Goal: Task Accomplishment & Management: Use online tool/utility

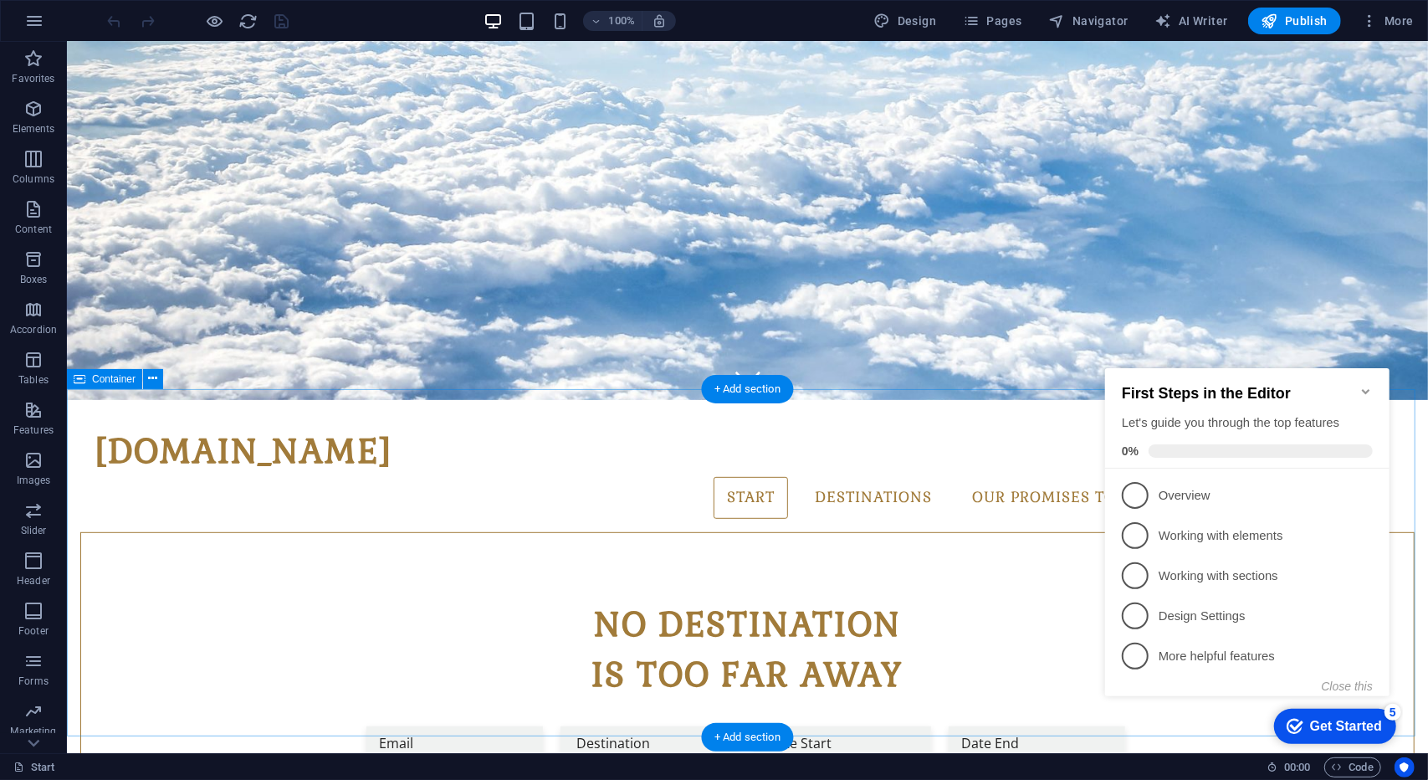
scroll to position [364, 0]
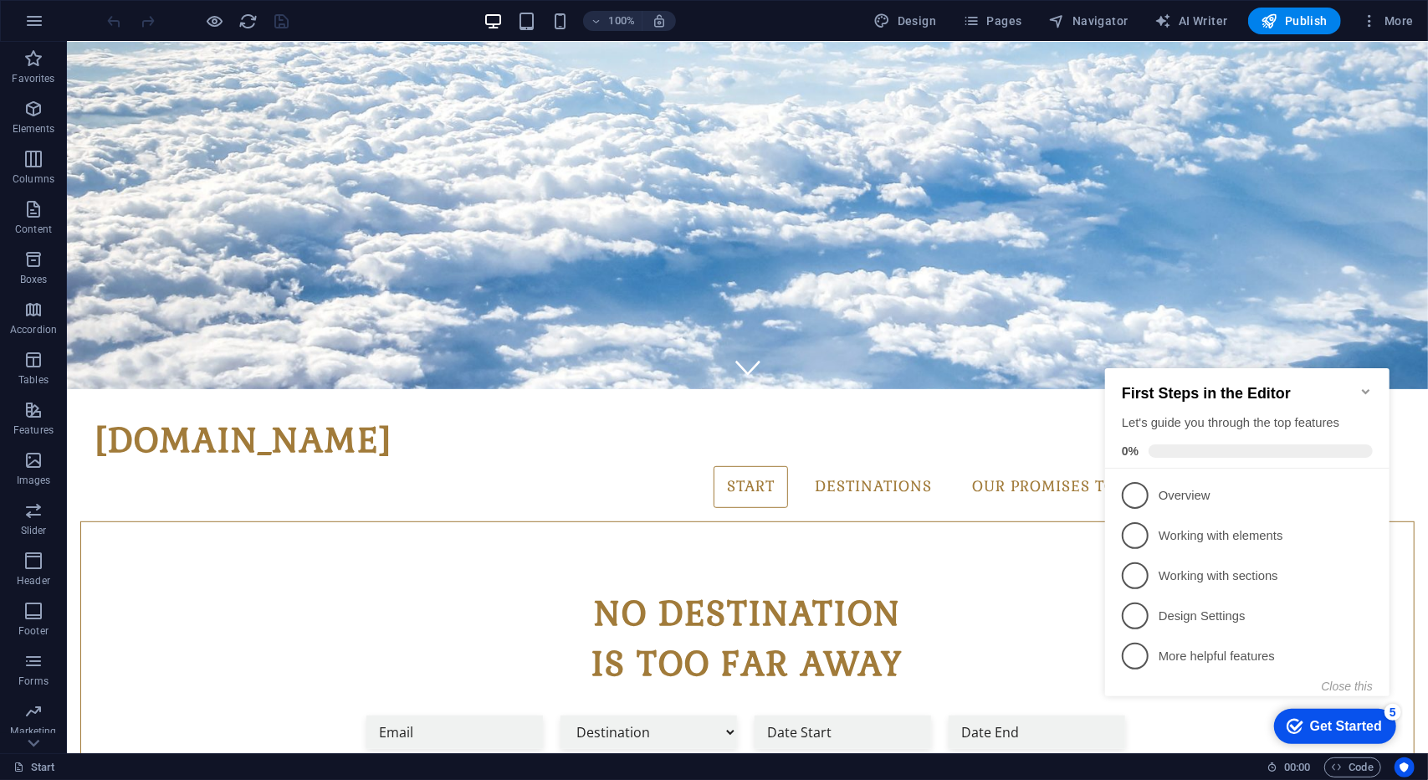
click at [1364, 384] on icon "Minimize checklist" at bounding box center [1364, 390] width 13 height 13
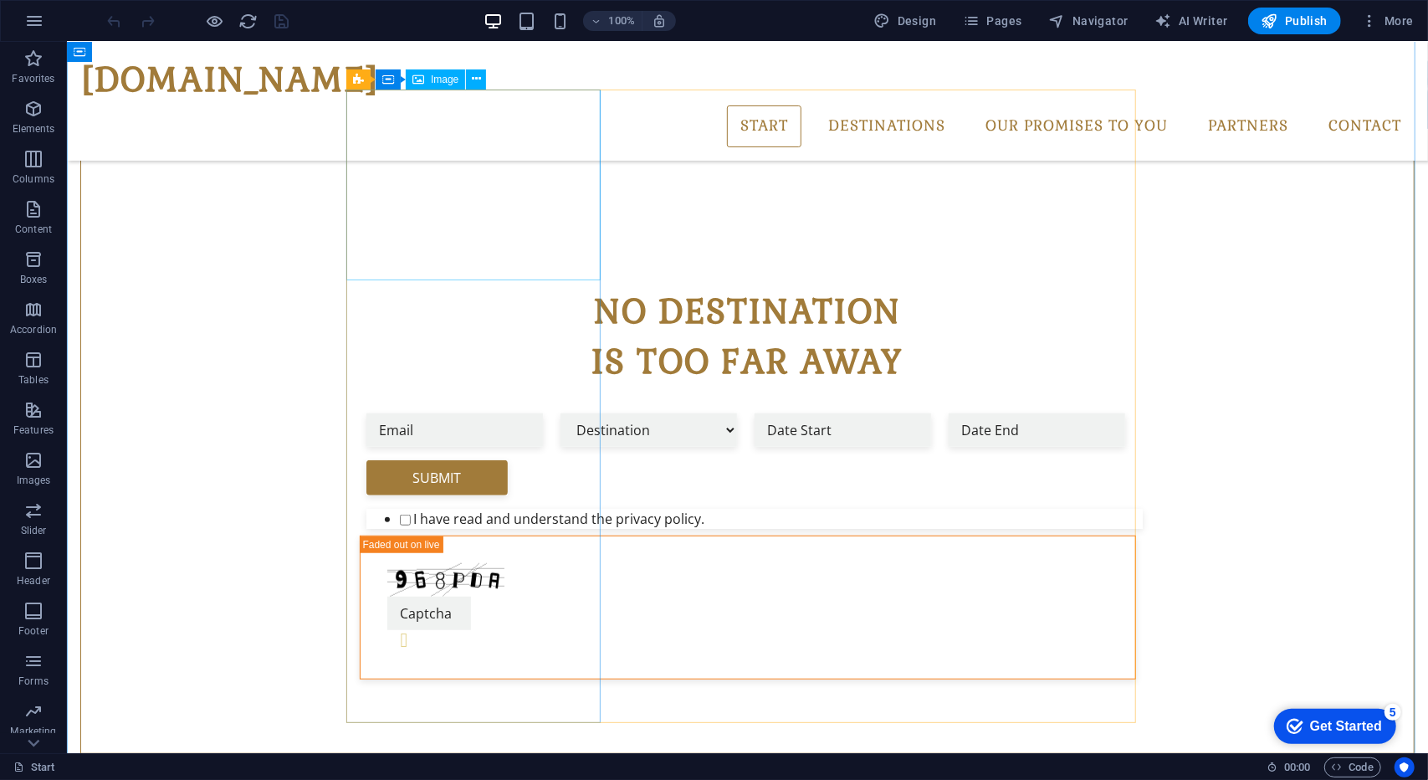
scroll to position [621, 0]
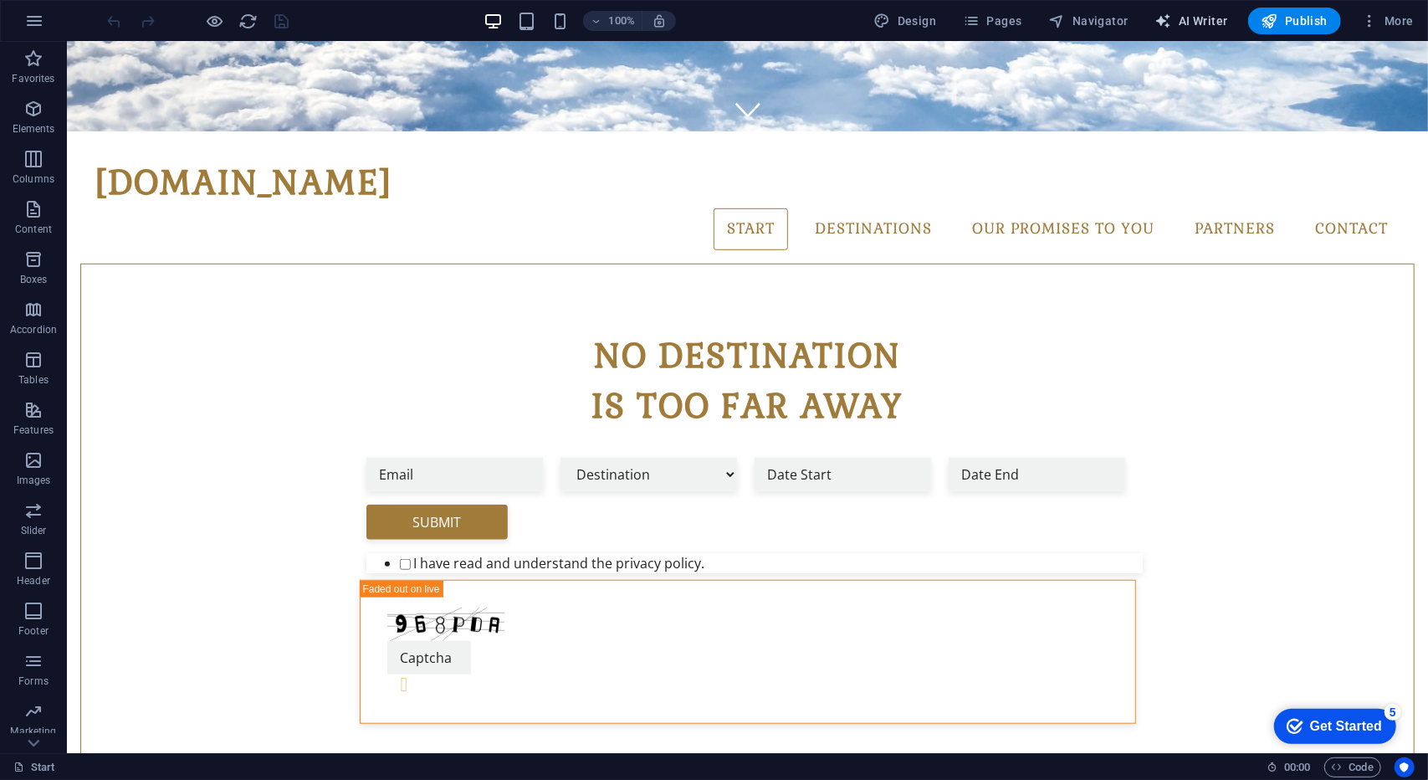
click at [1199, 19] on span "AI Writer" at bounding box center [1191, 21] width 73 height 17
select select "English"
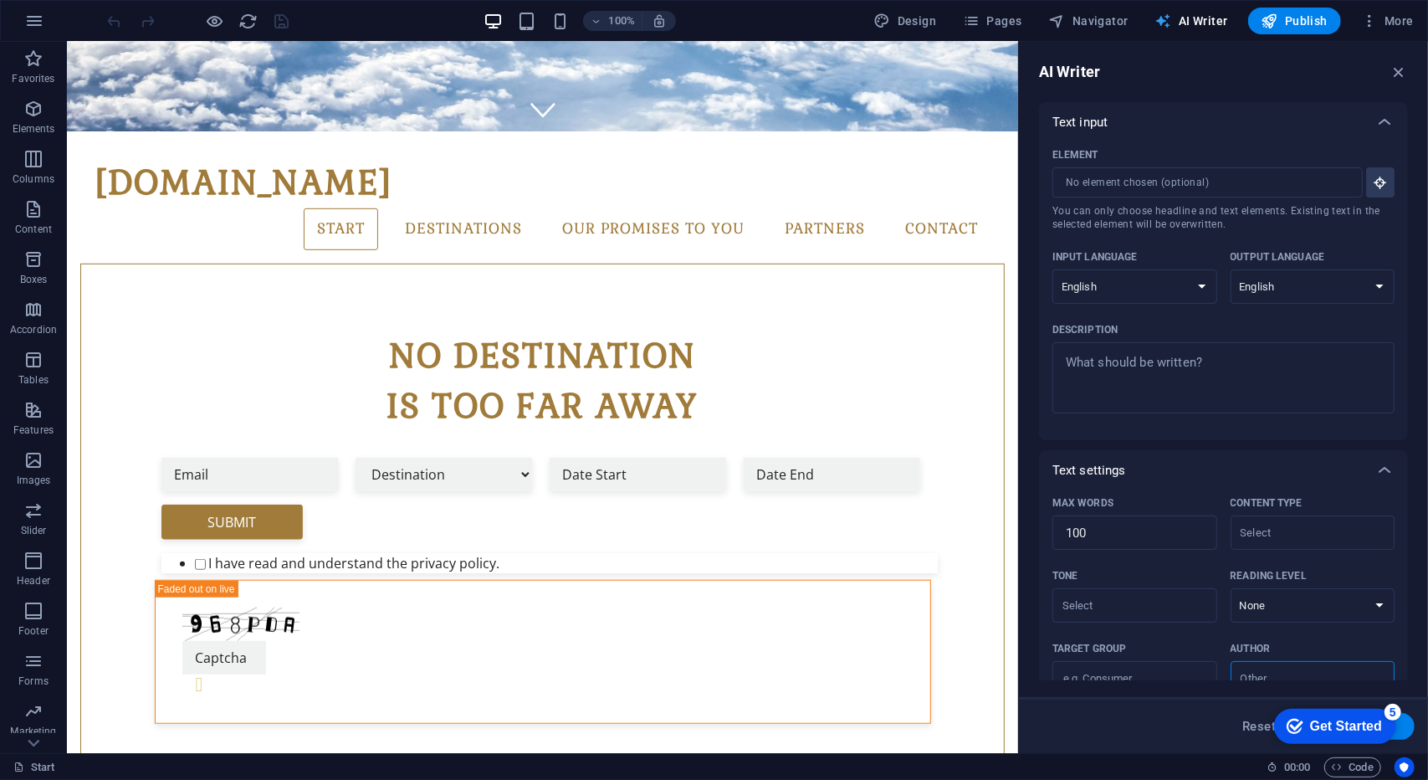
scroll to position [0, 0]
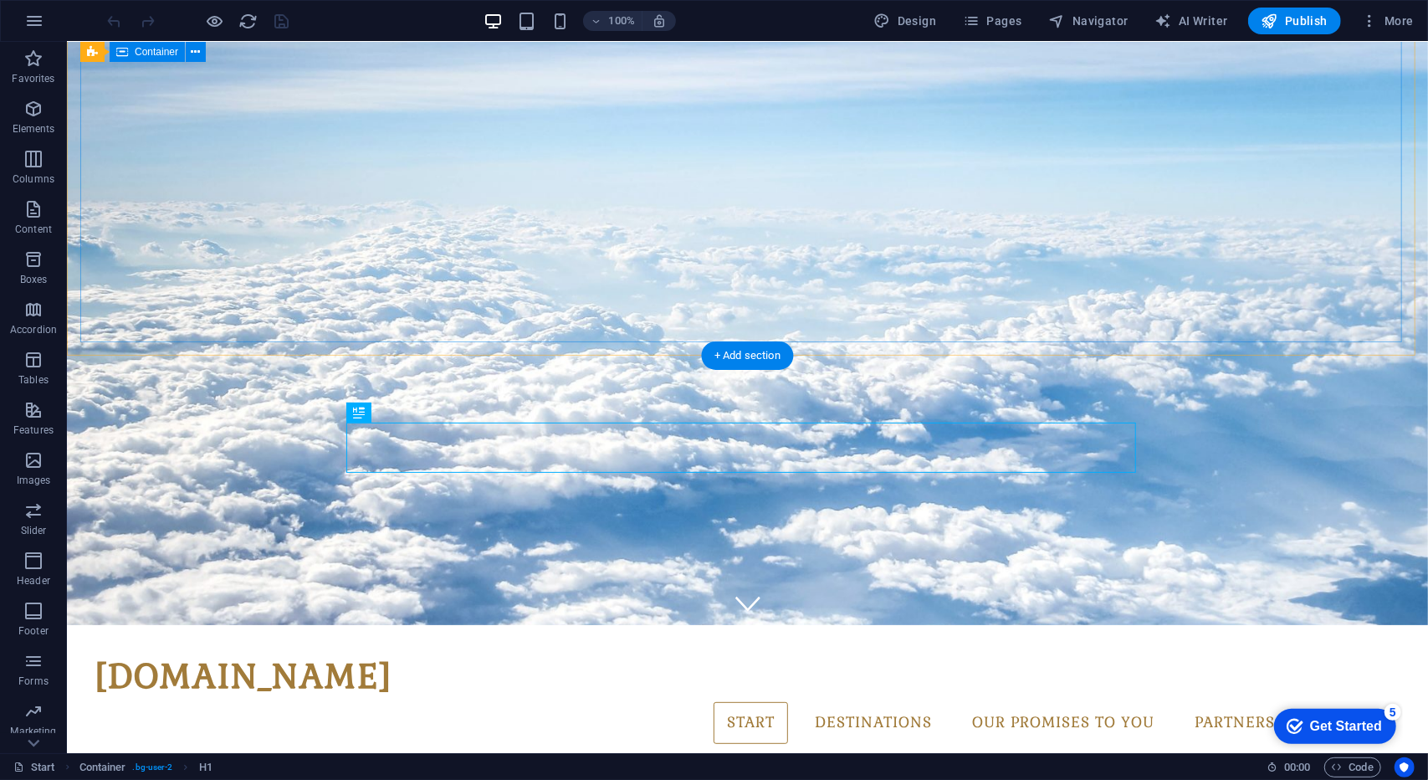
scroll to position [29, 0]
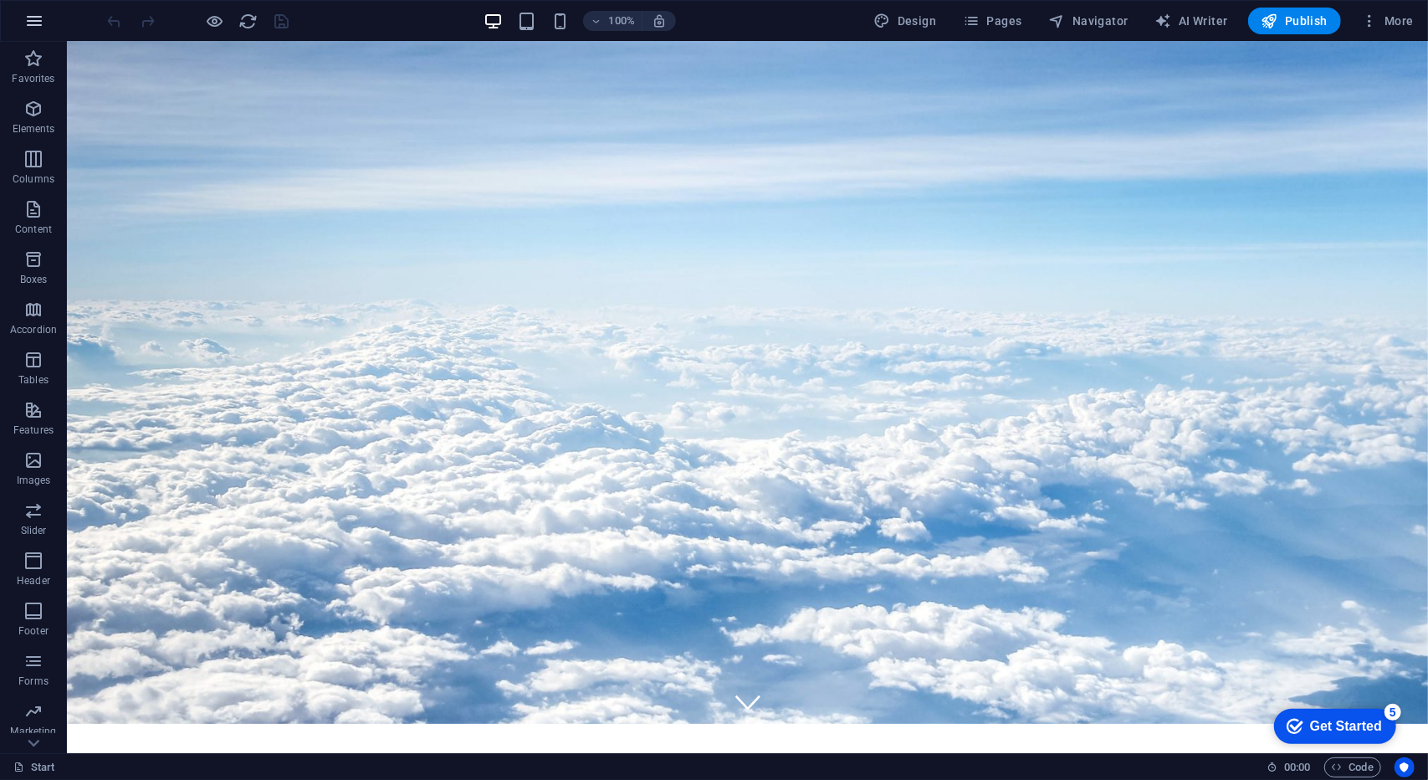
click at [48, 31] on button "button" at bounding box center [34, 21] width 40 height 40
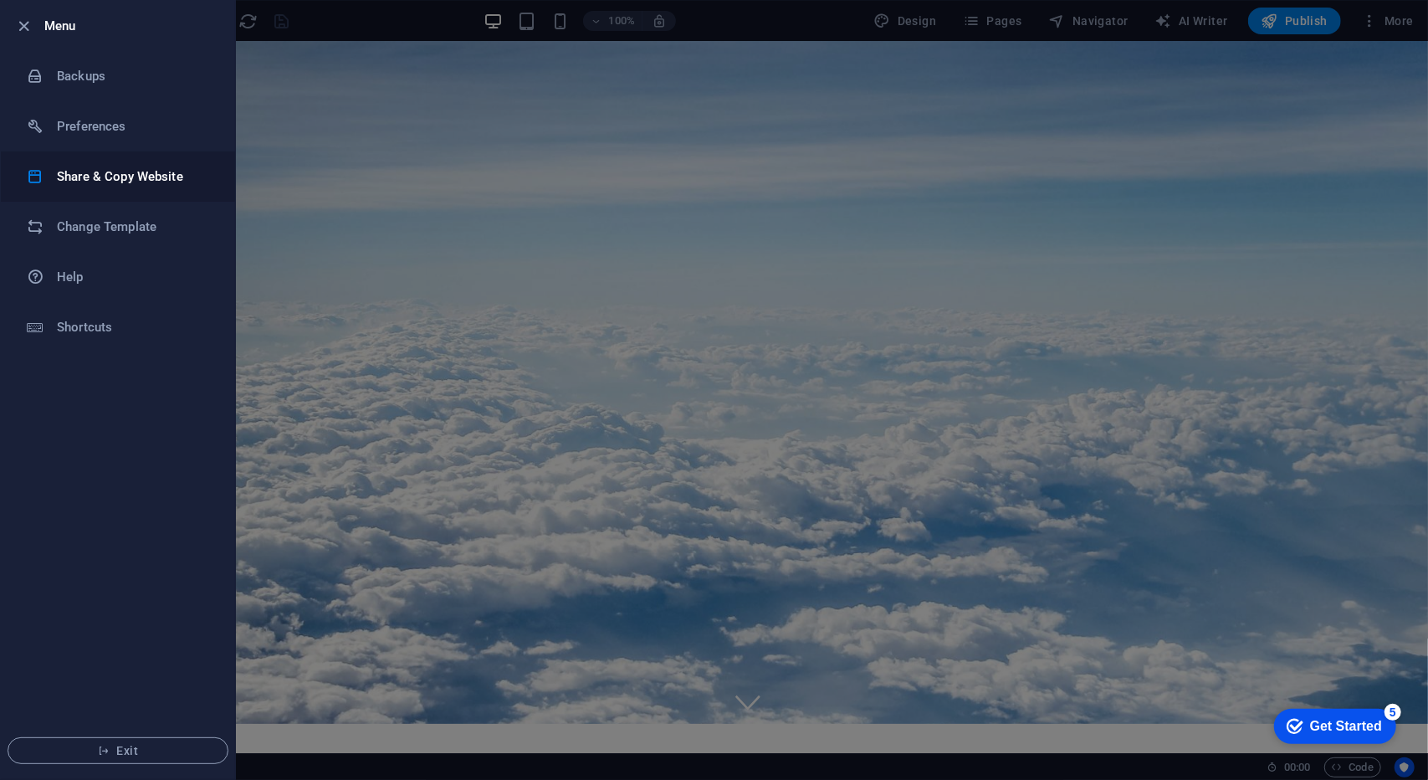
click at [92, 178] on h6 "Share & Copy Website" at bounding box center [134, 176] width 155 height 20
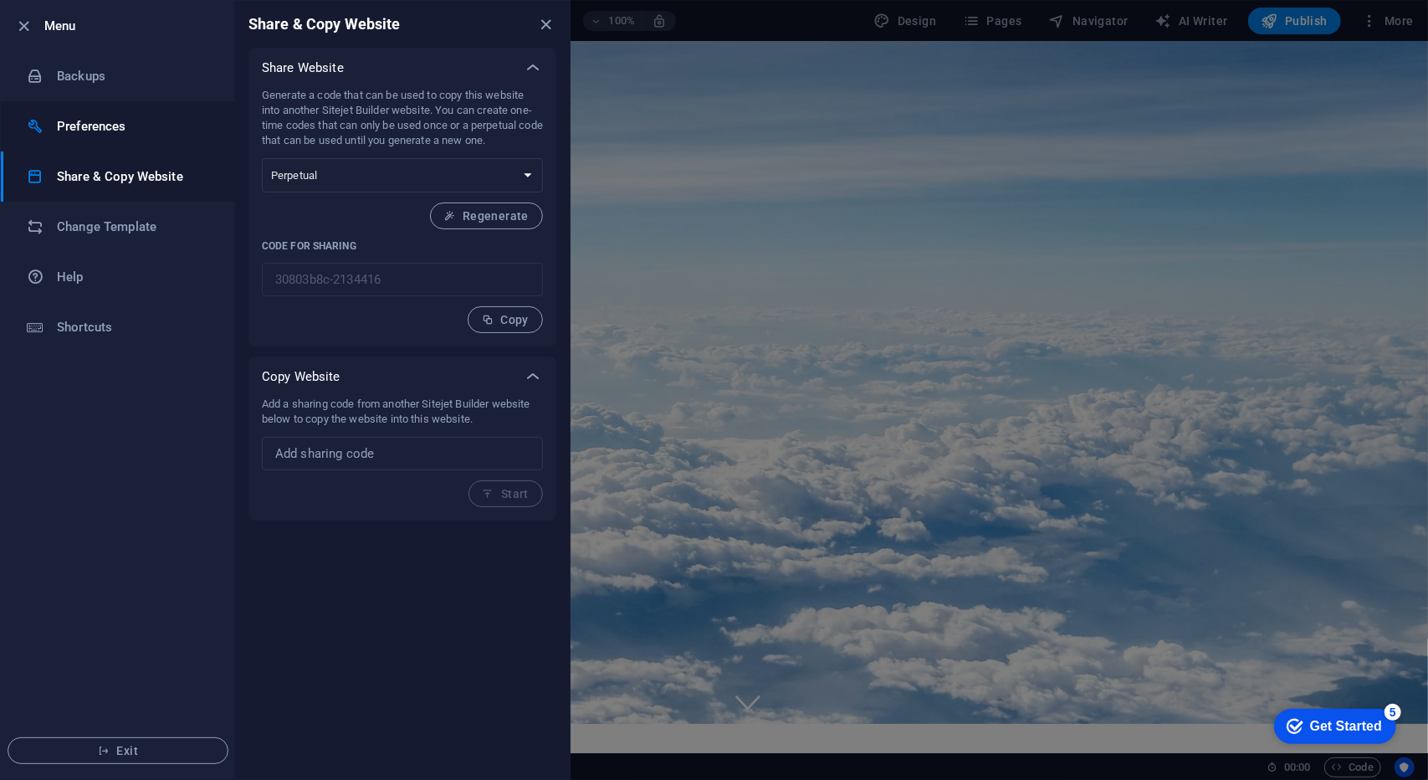
click at [89, 117] on h6 "Preferences" at bounding box center [134, 126] width 155 height 20
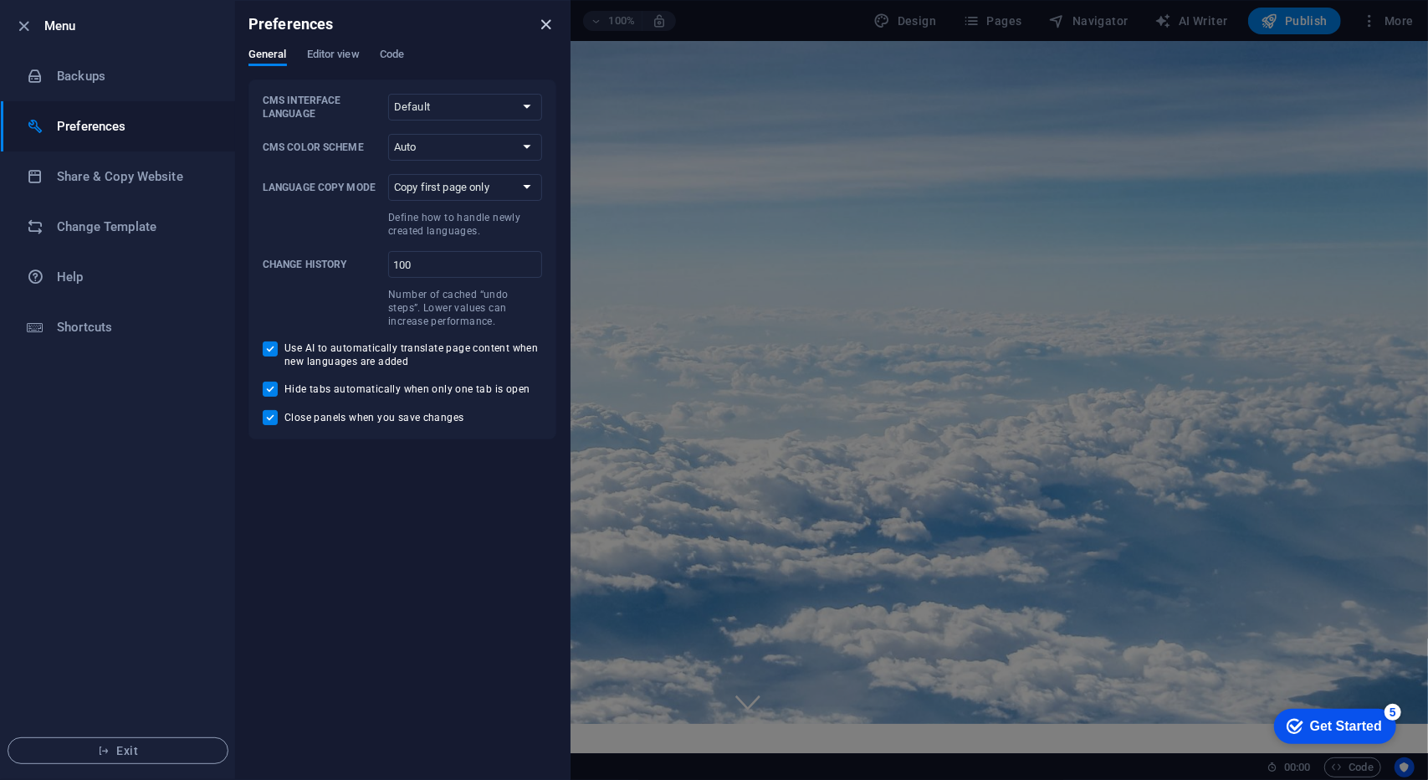
click at [543, 26] on icon "close" at bounding box center [546, 24] width 19 height 19
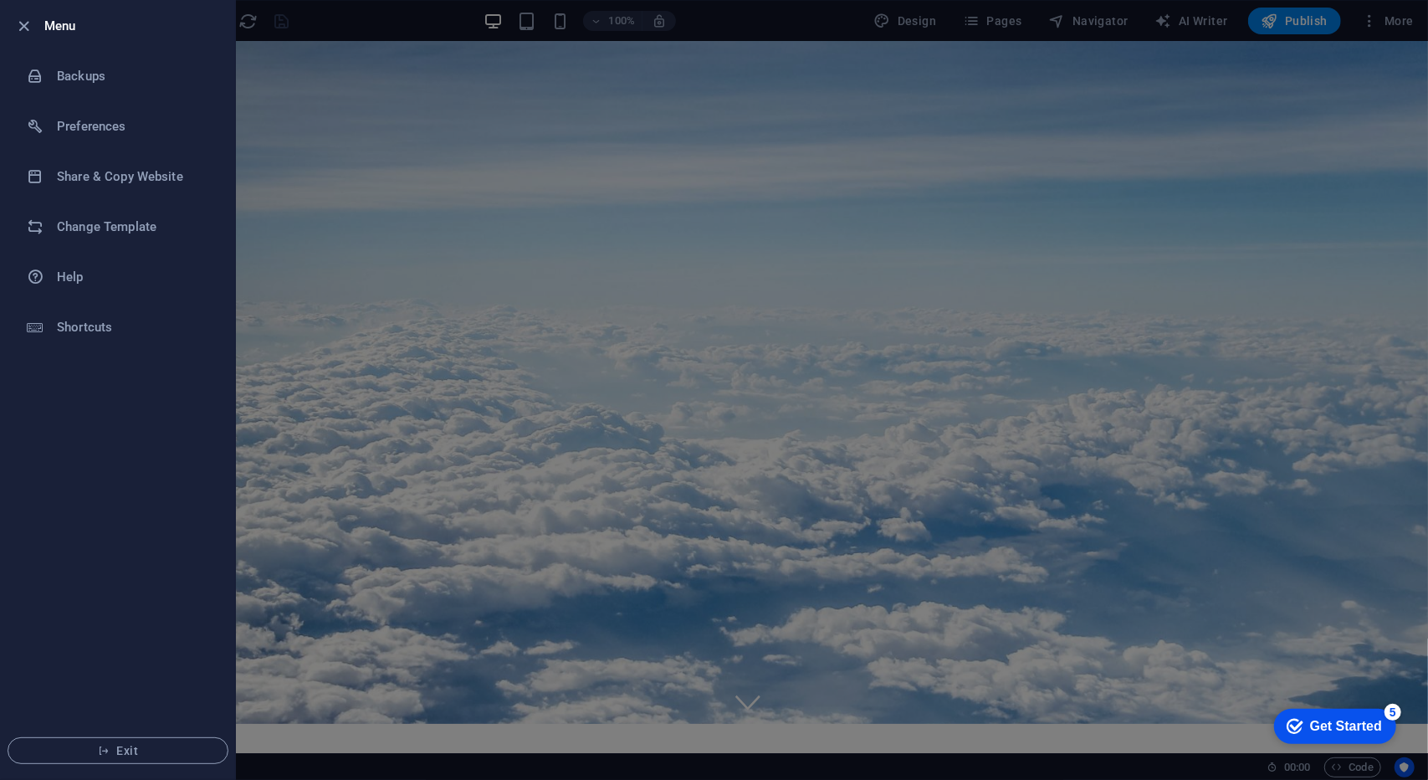
click at [346, 23] on div at bounding box center [714, 390] width 1428 height 780
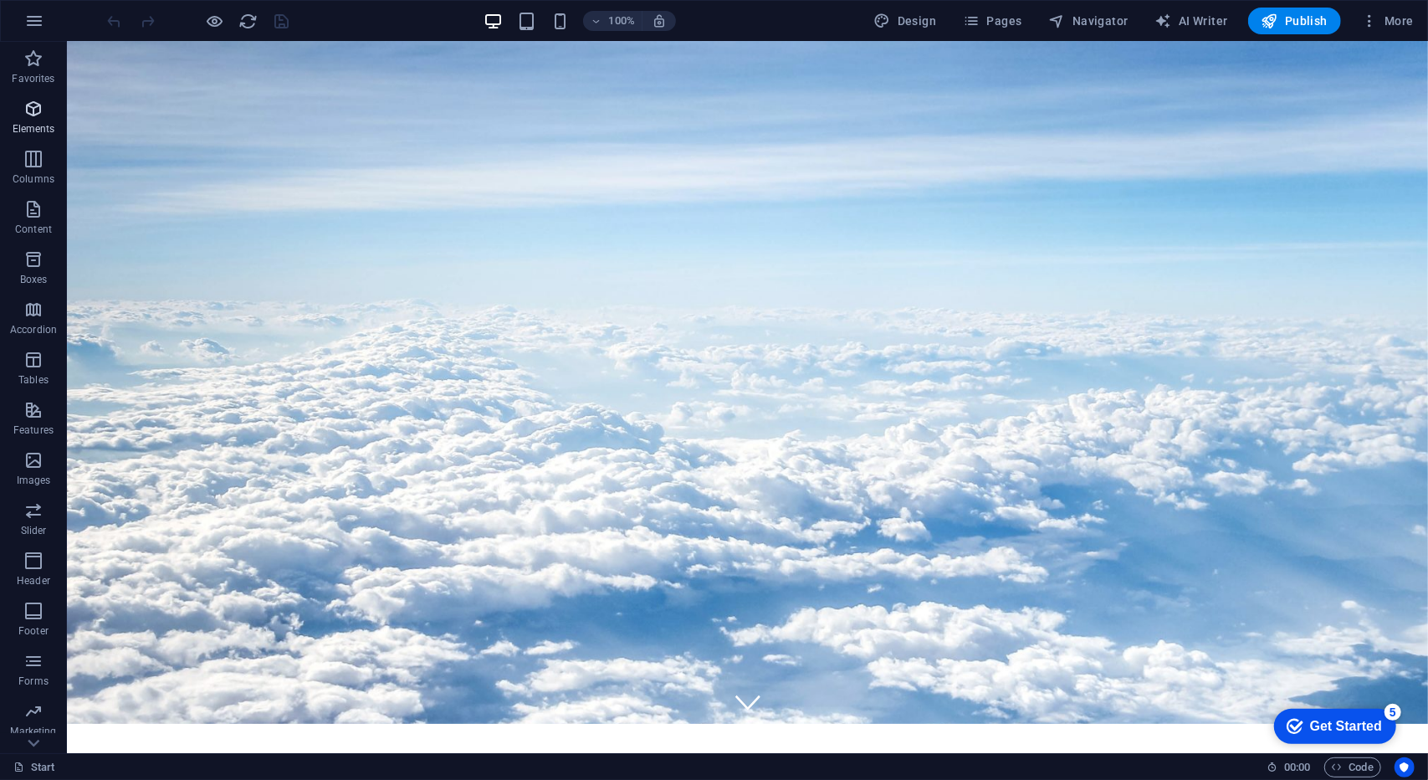
click at [46, 118] on span "Elements" at bounding box center [33, 119] width 67 height 40
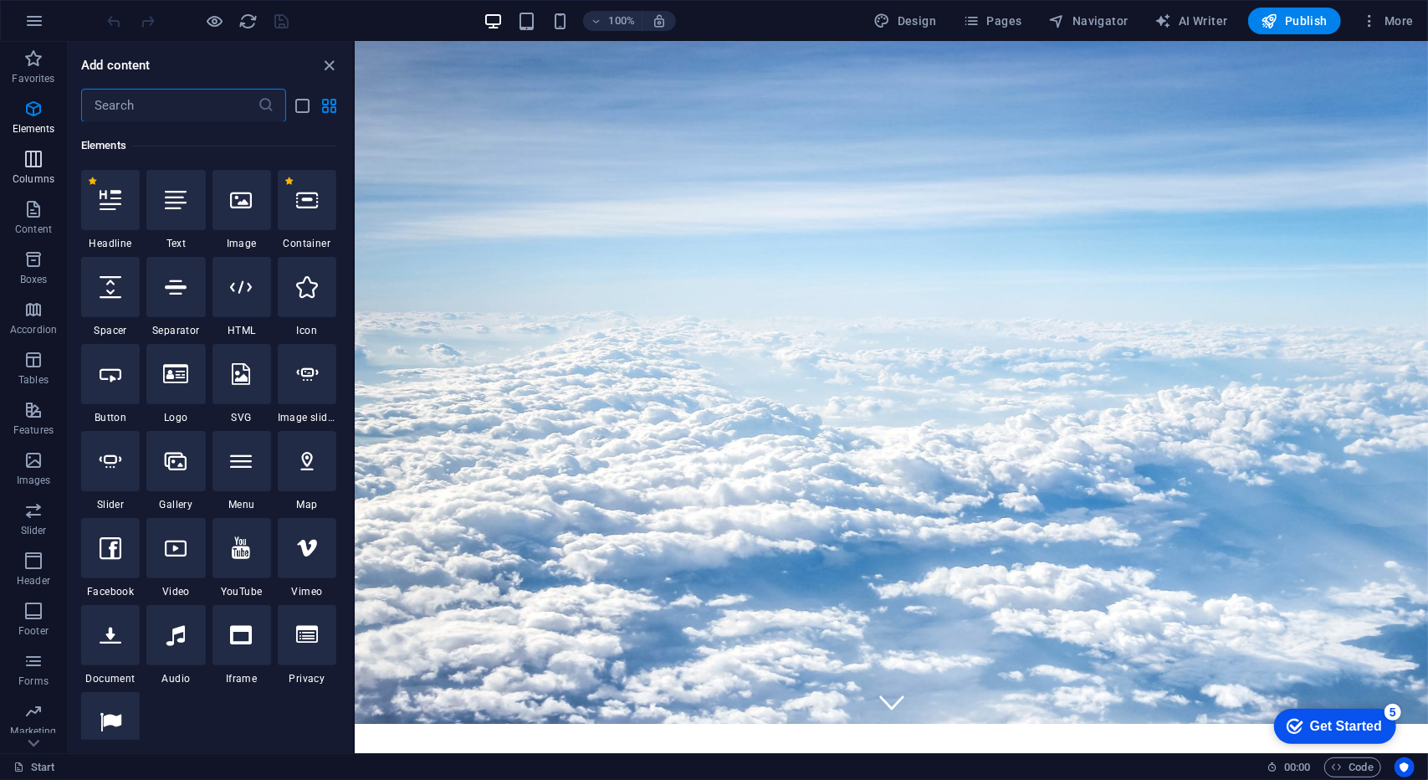
click at [33, 160] on icon "button" at bounding box center [33, 159] width 20 height 20
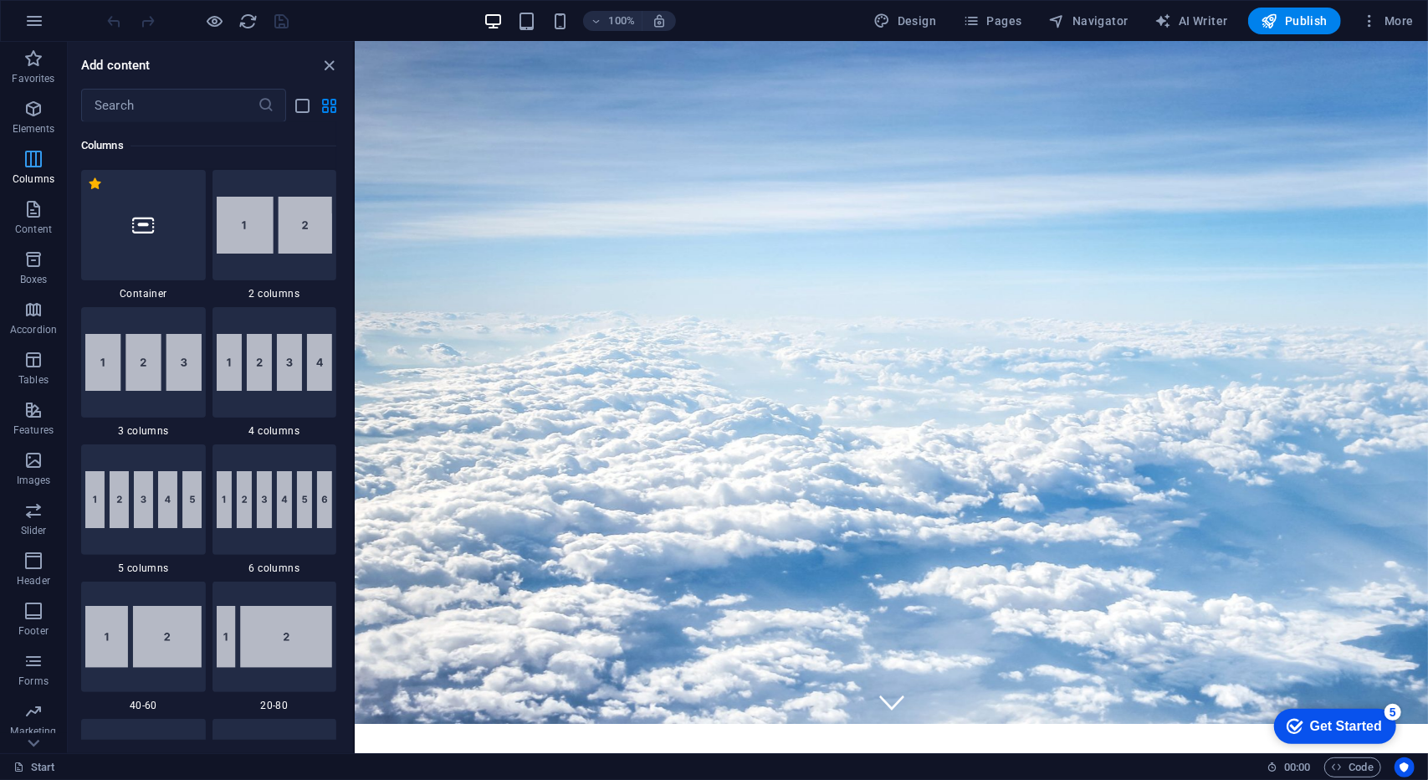
scroll to position [828, 0]
click at [35, 227] on p "Content" at bounding box center [33, 228] width 37 height 13
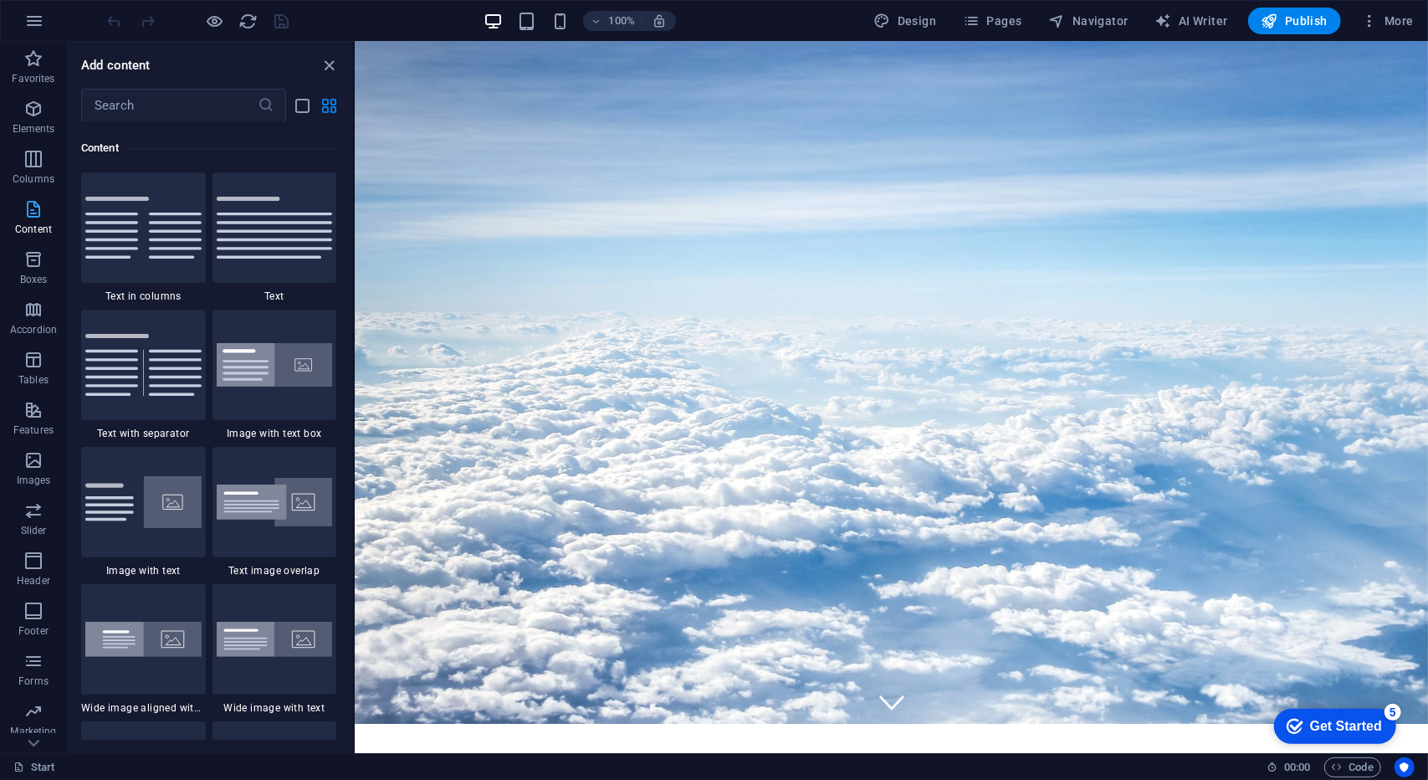
scroll to position [2926, 0]
click at [1383, 24] on span "More" at bounding box center [1387, 21] width 53 height 17
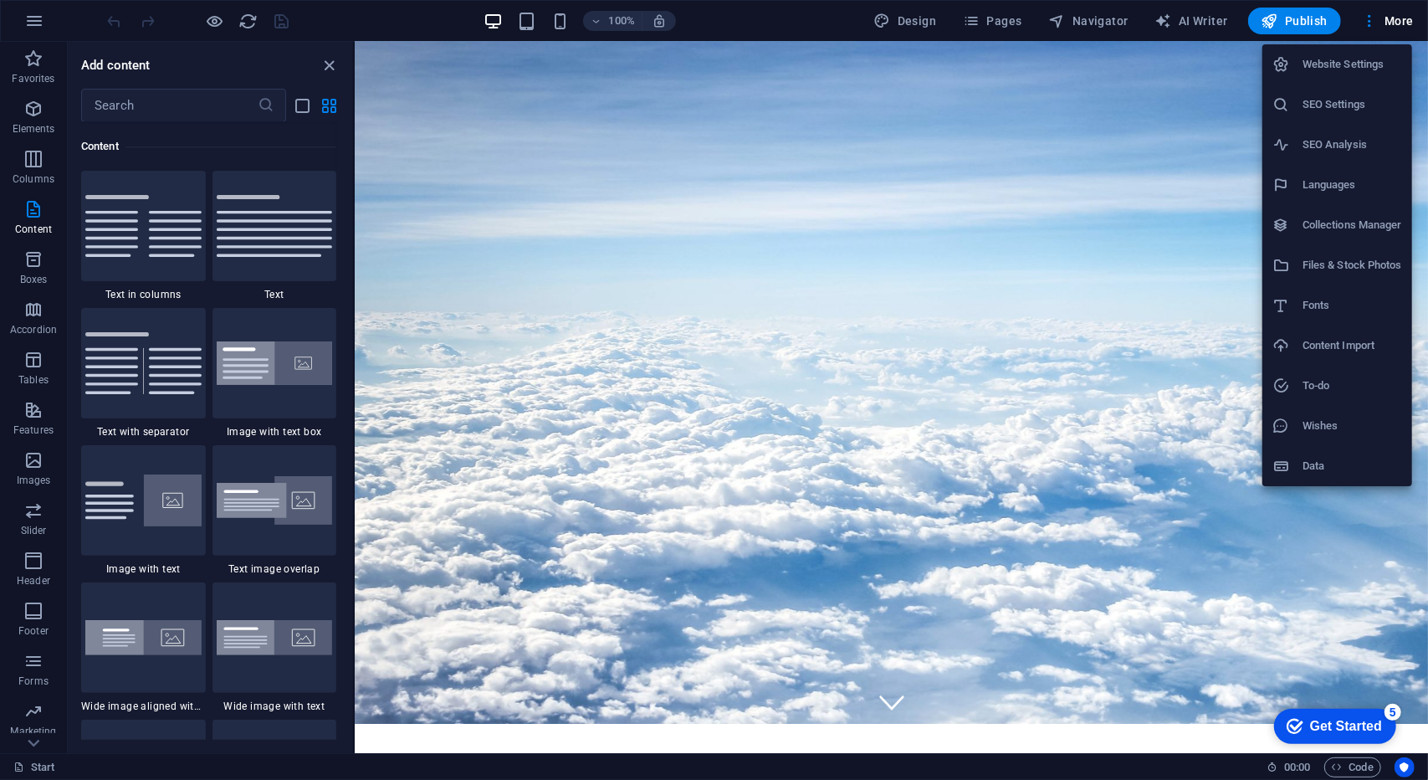
click at [764, 22] on div at bounding box center [714, 390] width 1428 height 780
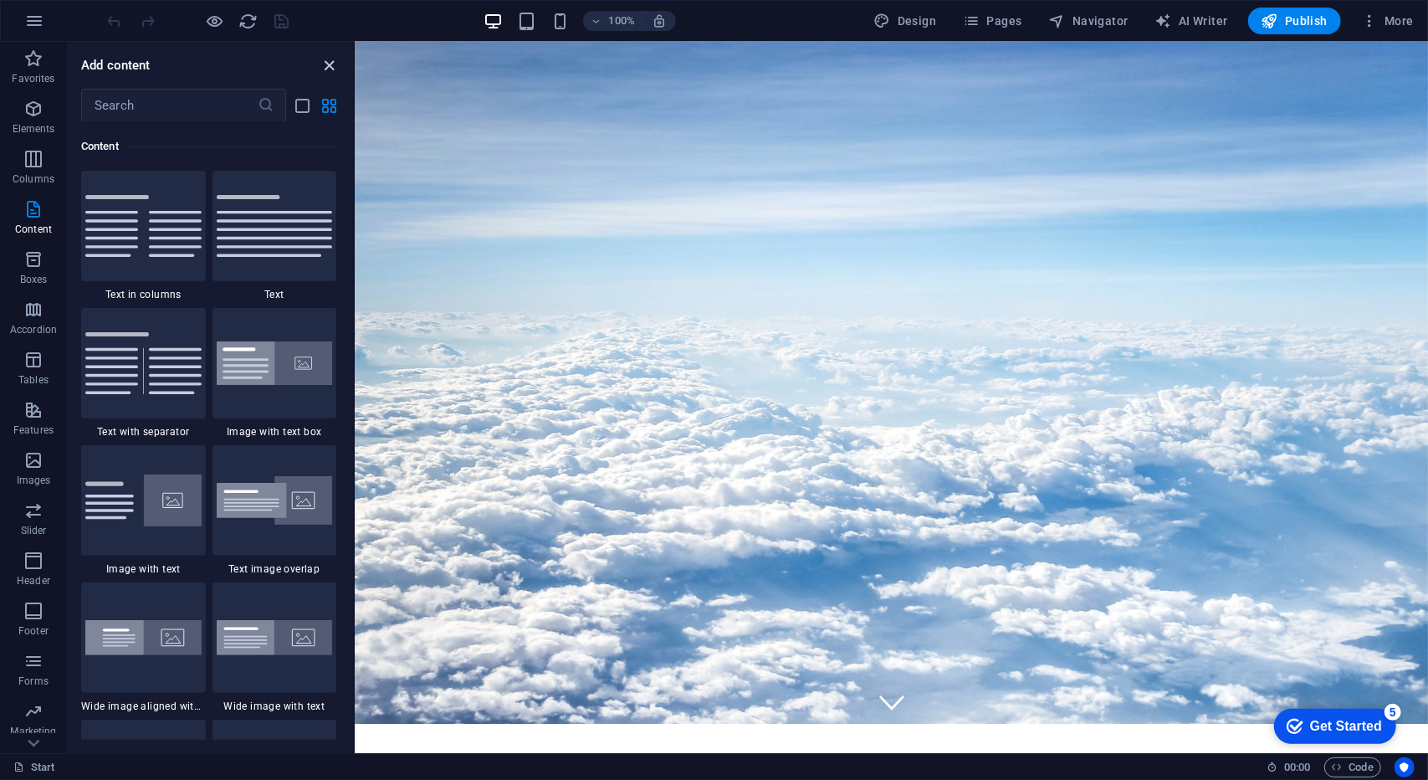
click at [328, 59] on icon "close panel" at bounding box center [329, 65] width 19 height 19
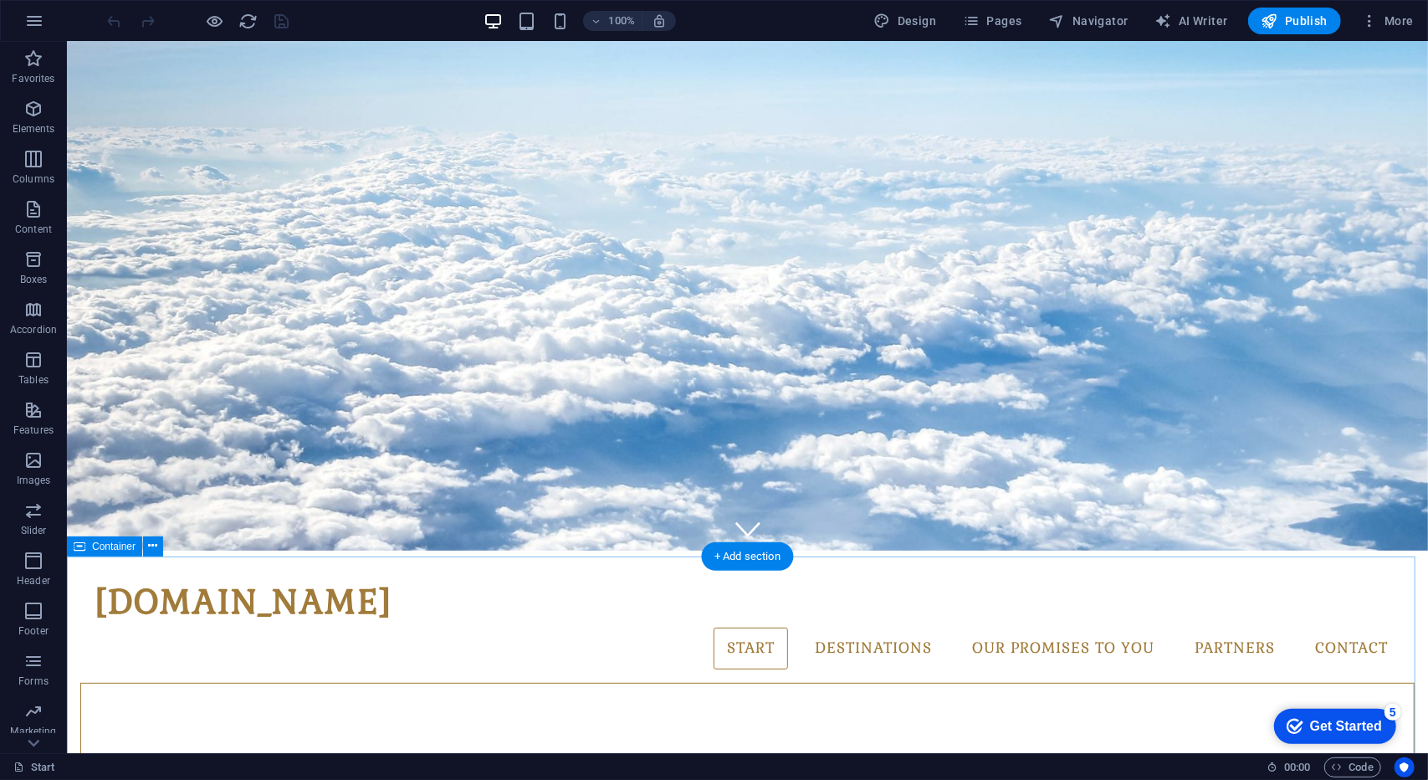
scroll to position [197, 0]
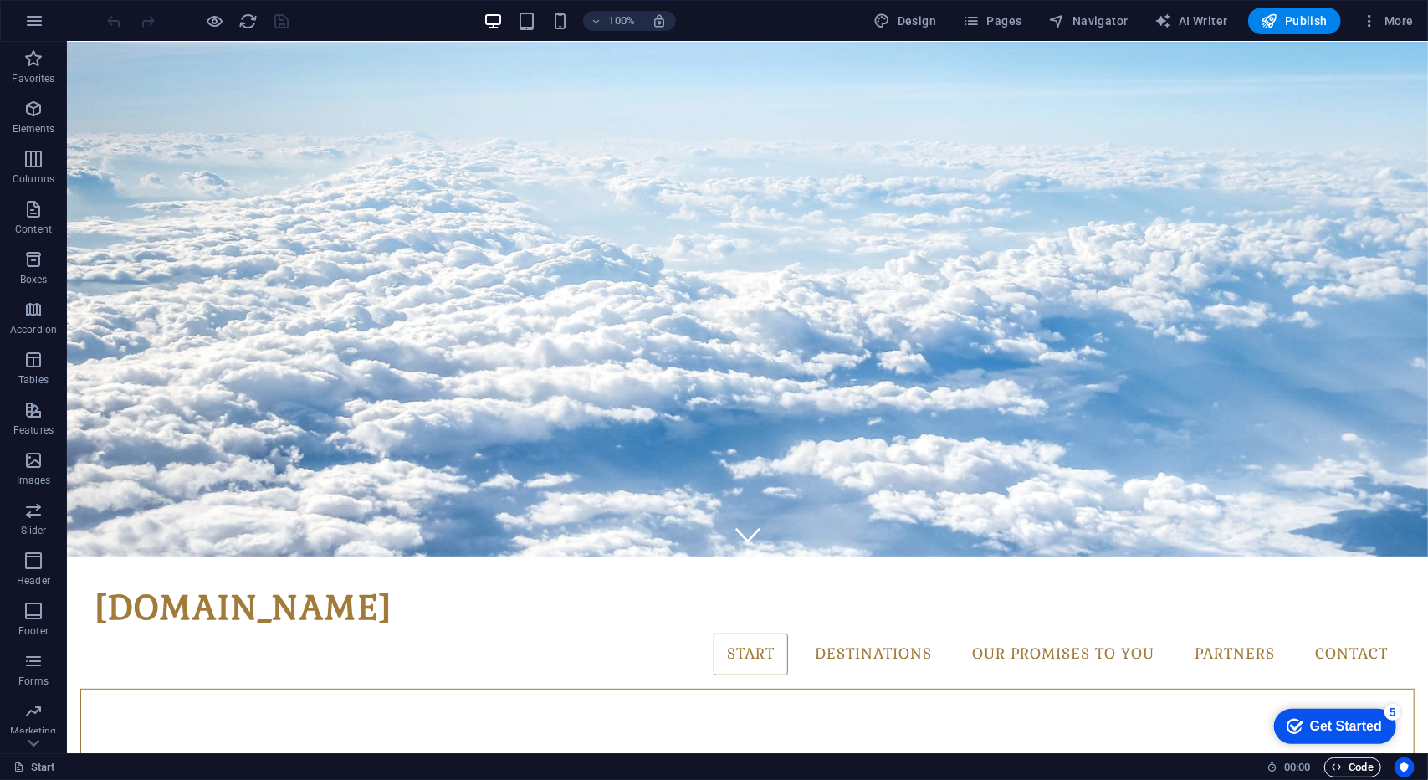
click at [1352, 765] on span "Code" at bounding box center [1353, 767] width 42 height 20
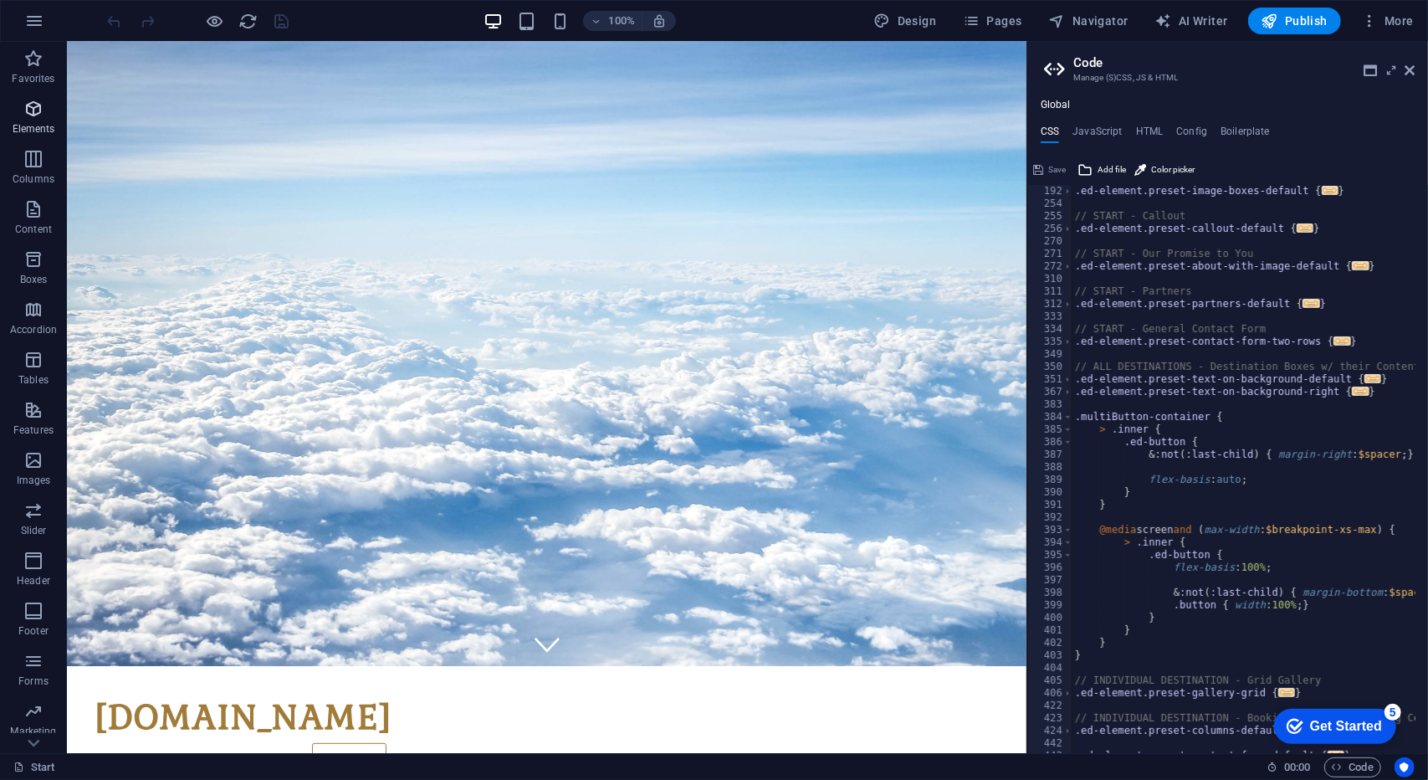
scroll to position [29, 0]
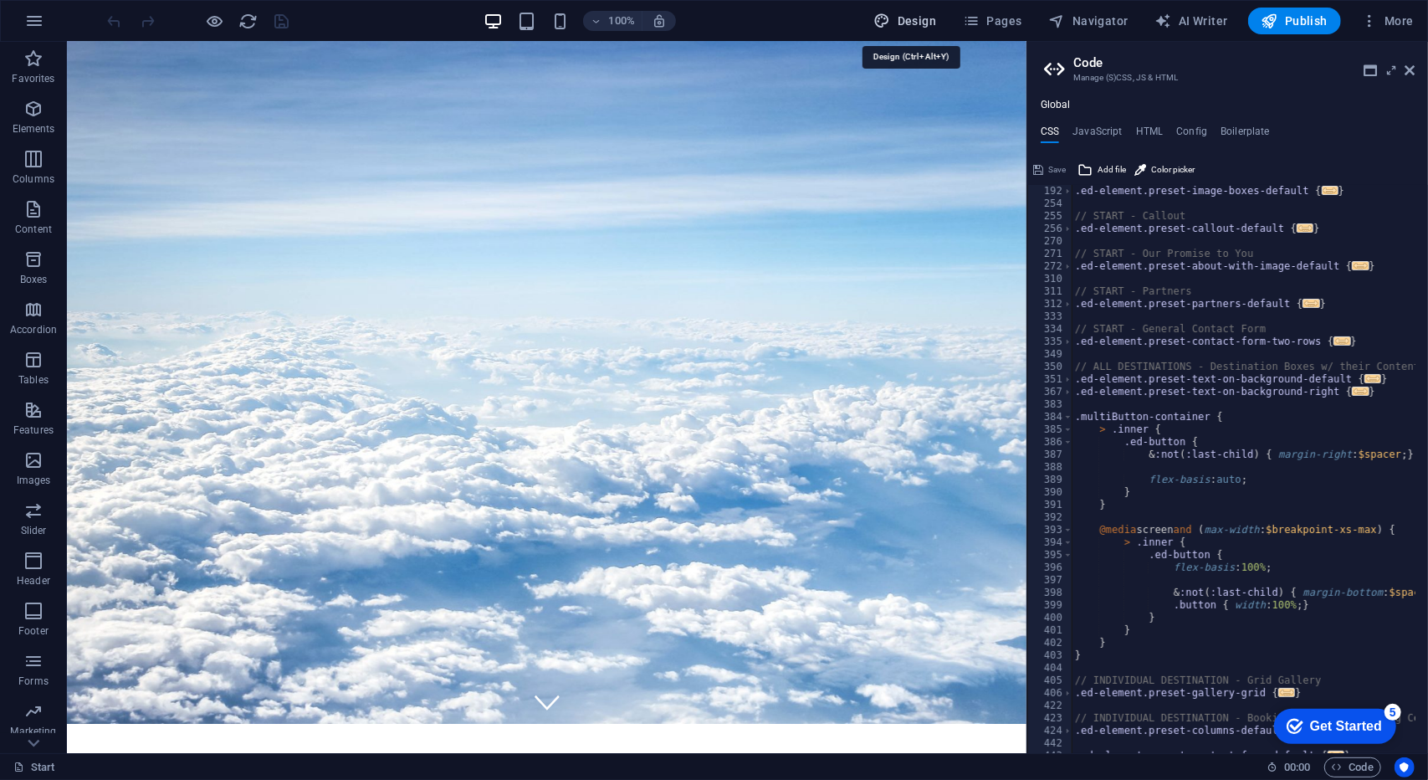
click at [903, 18] on span "Design" at bounding box center [905, 21] width 63 height 17
select select "px"
select select "300"
select select "px"
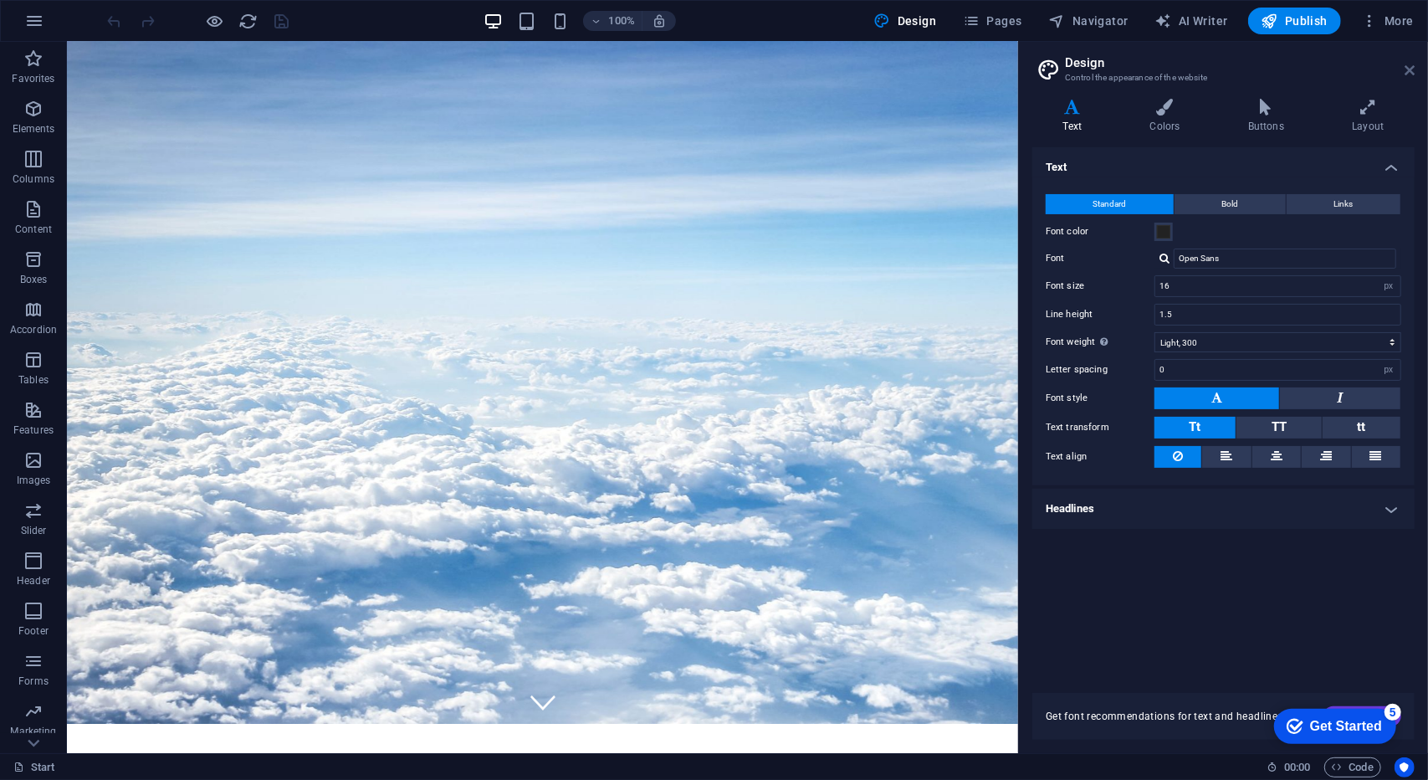
click at [1406, 68] on icon at bounding box center [1409, 70] width 10 height 13
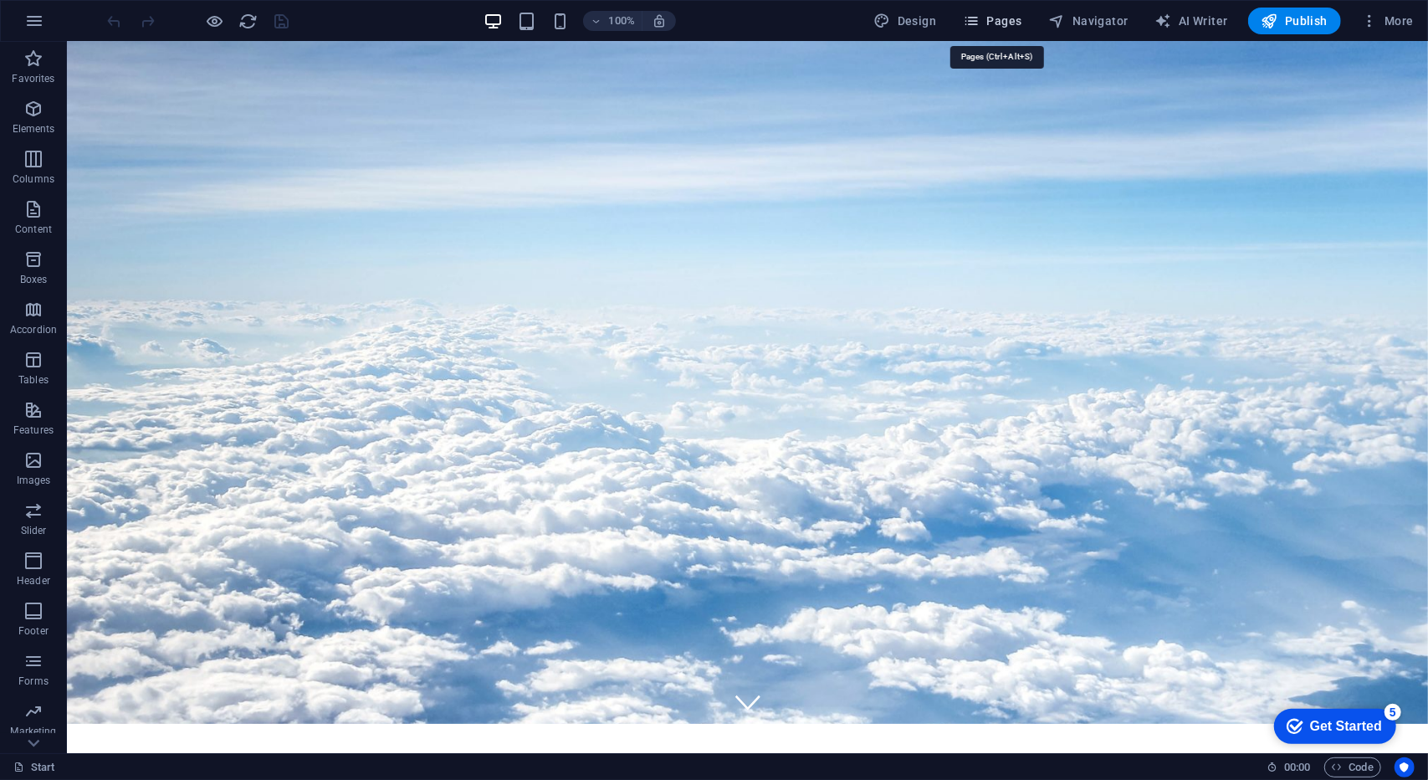
click at [1004, 17] on span "Pages" at bounding box center [992, 21] width 59 height 17
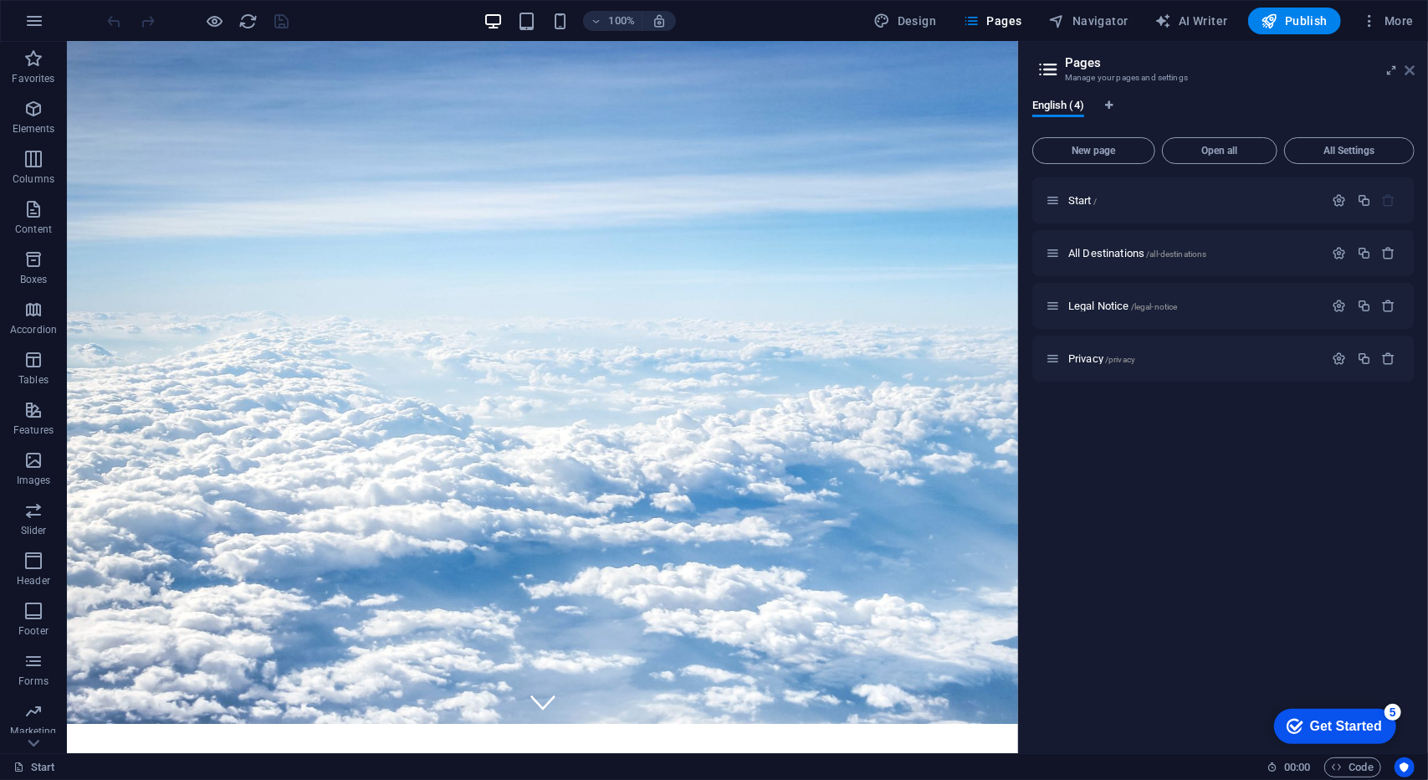
drag, startPoint x: 1407, startPoint y: 66, endPoint x: 1342, endPoint y: 9, distance: 85.9
click at [1407, 66] on icon at bounding box center [1409, 70] width 10 height 13
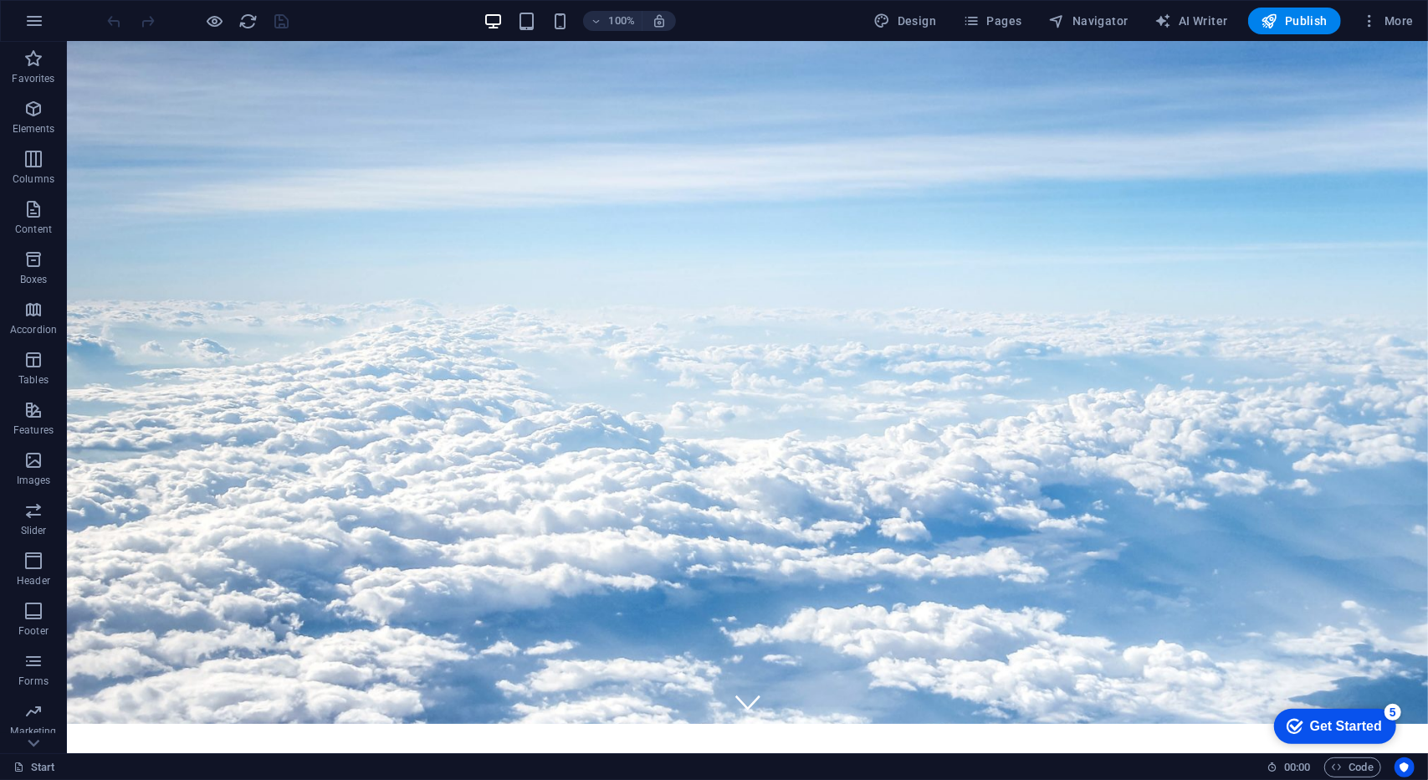
click at [1333, 728] on div "Get Started" at bounding box center [1345, 725] width 72 height 15
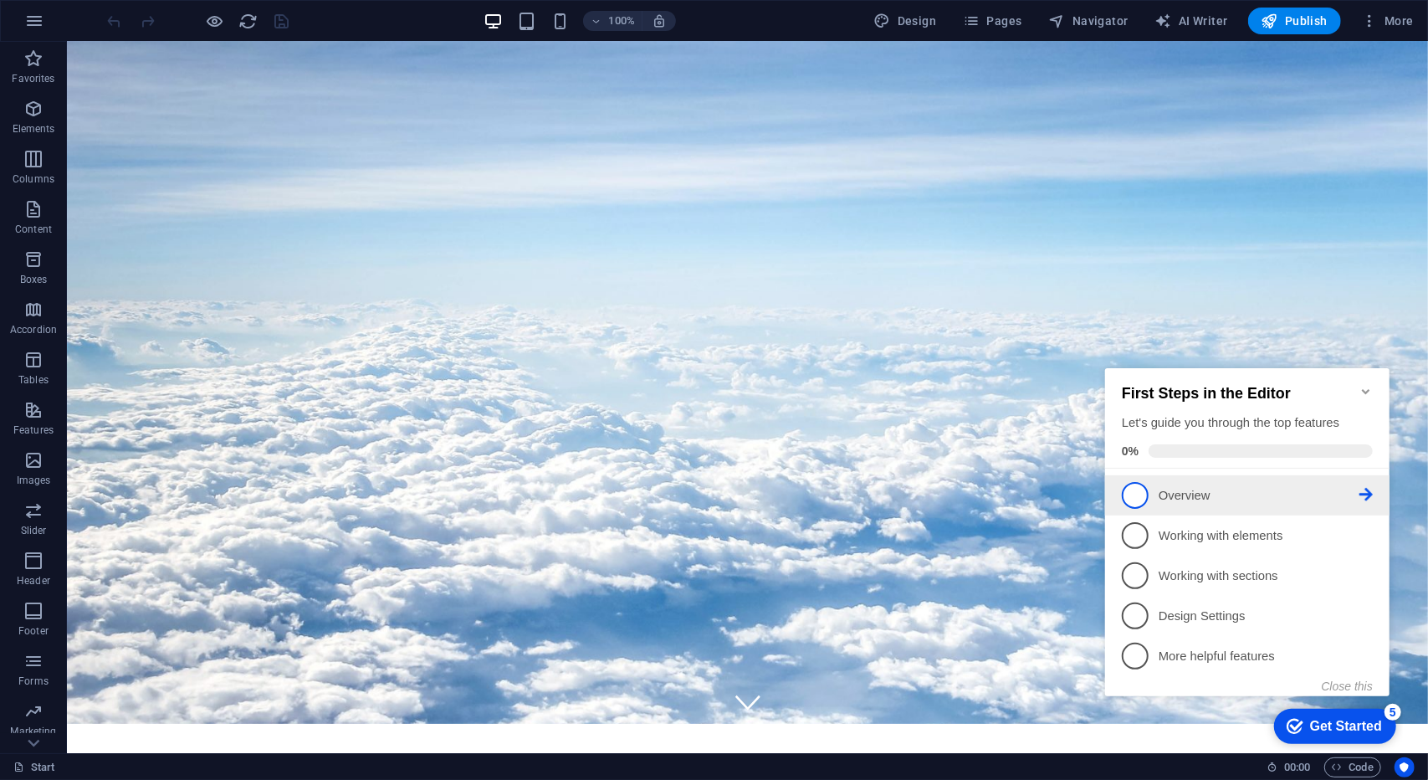
click at [1173, 498] on p "Overview - incomplete" at bounding box center [1258, 495] width 201 height 18
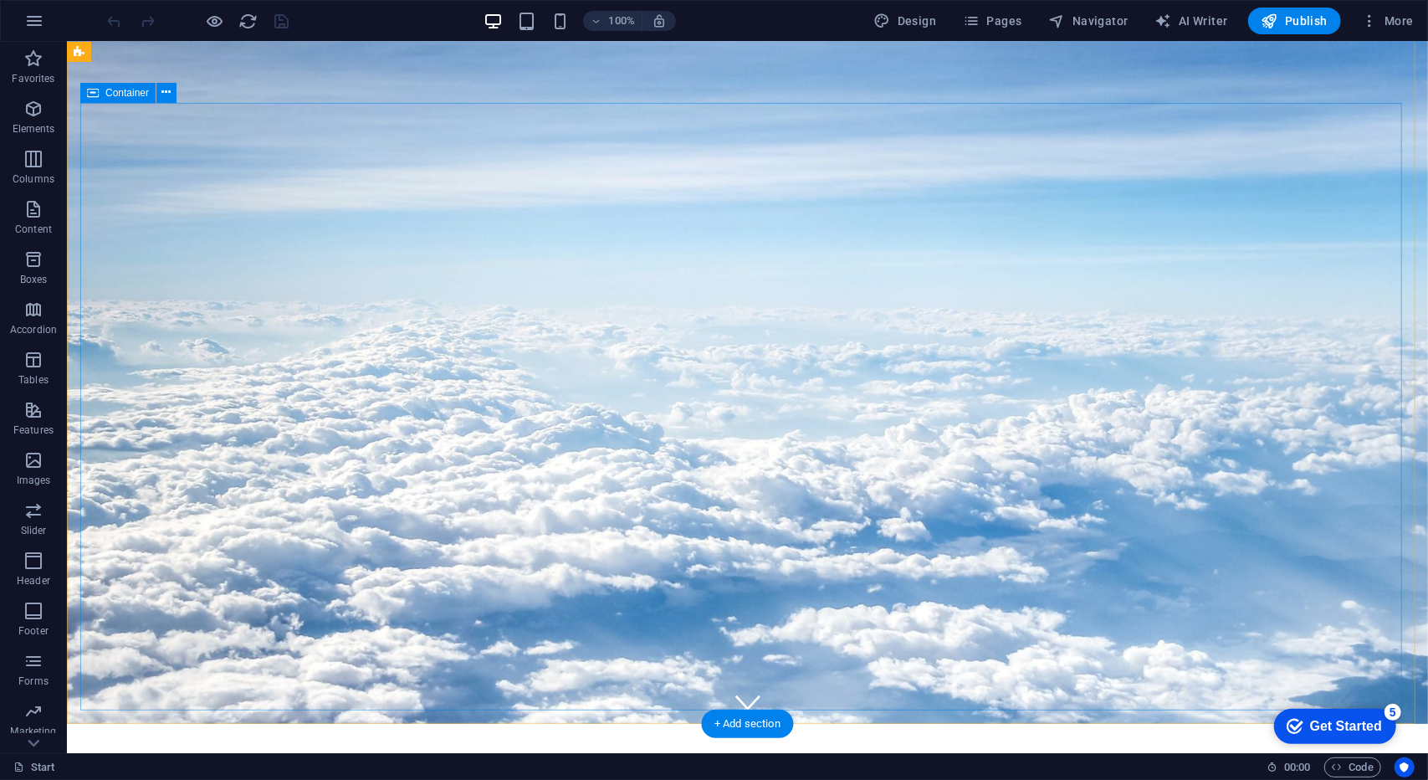
scroll to position [0, 0]
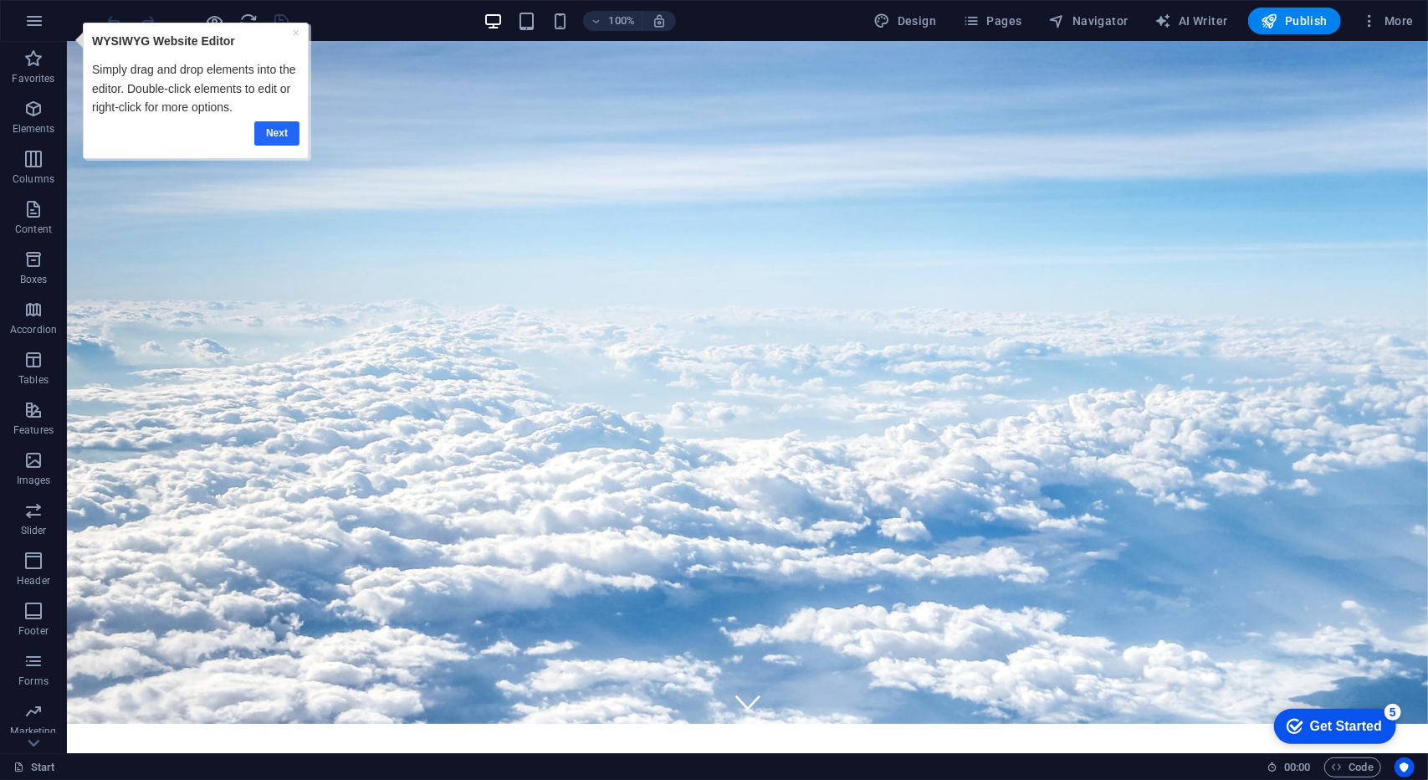
click at [277, 132] on link "Next" at bounding box center [276, 132] width 45 height 24
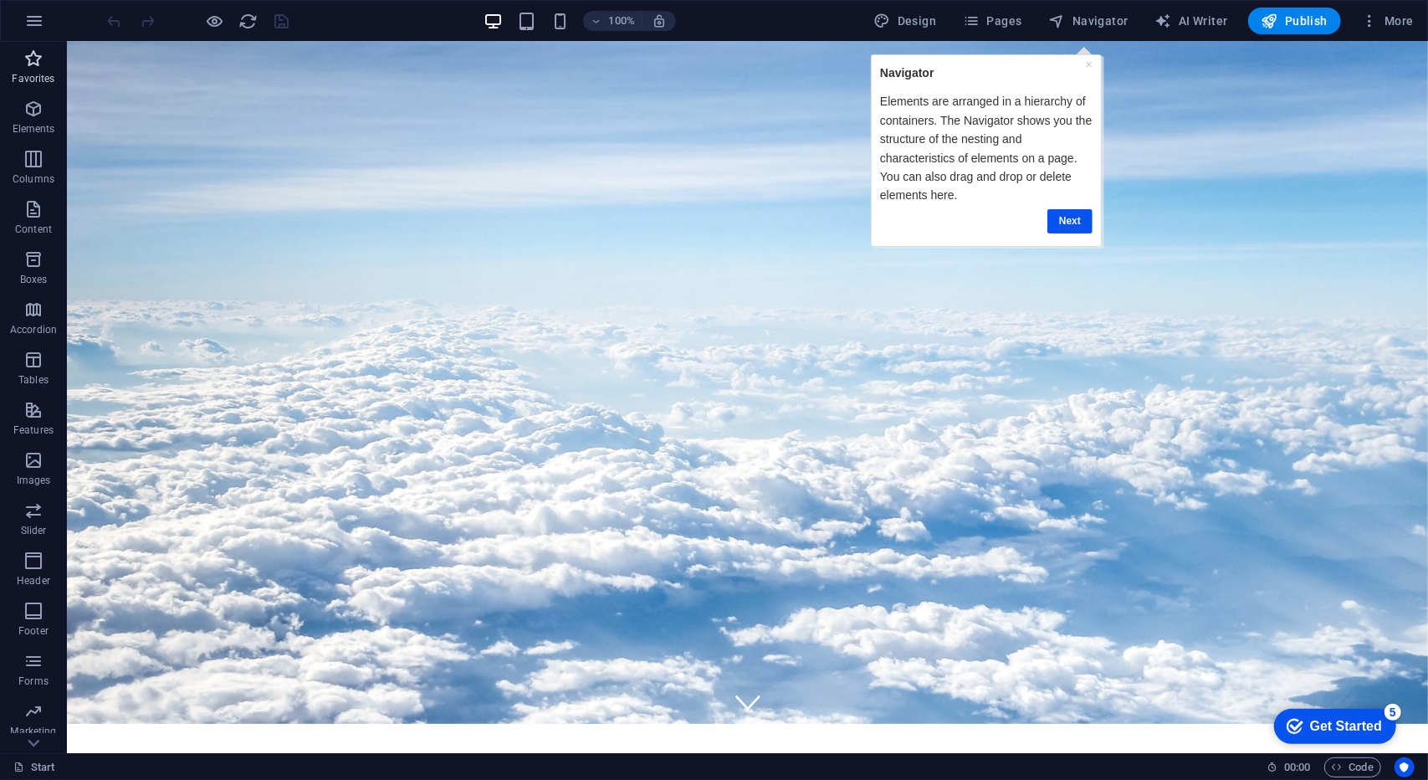
click at [47, 73] on p "Favorites" at bounding box center [33, 78] width 43 height 13
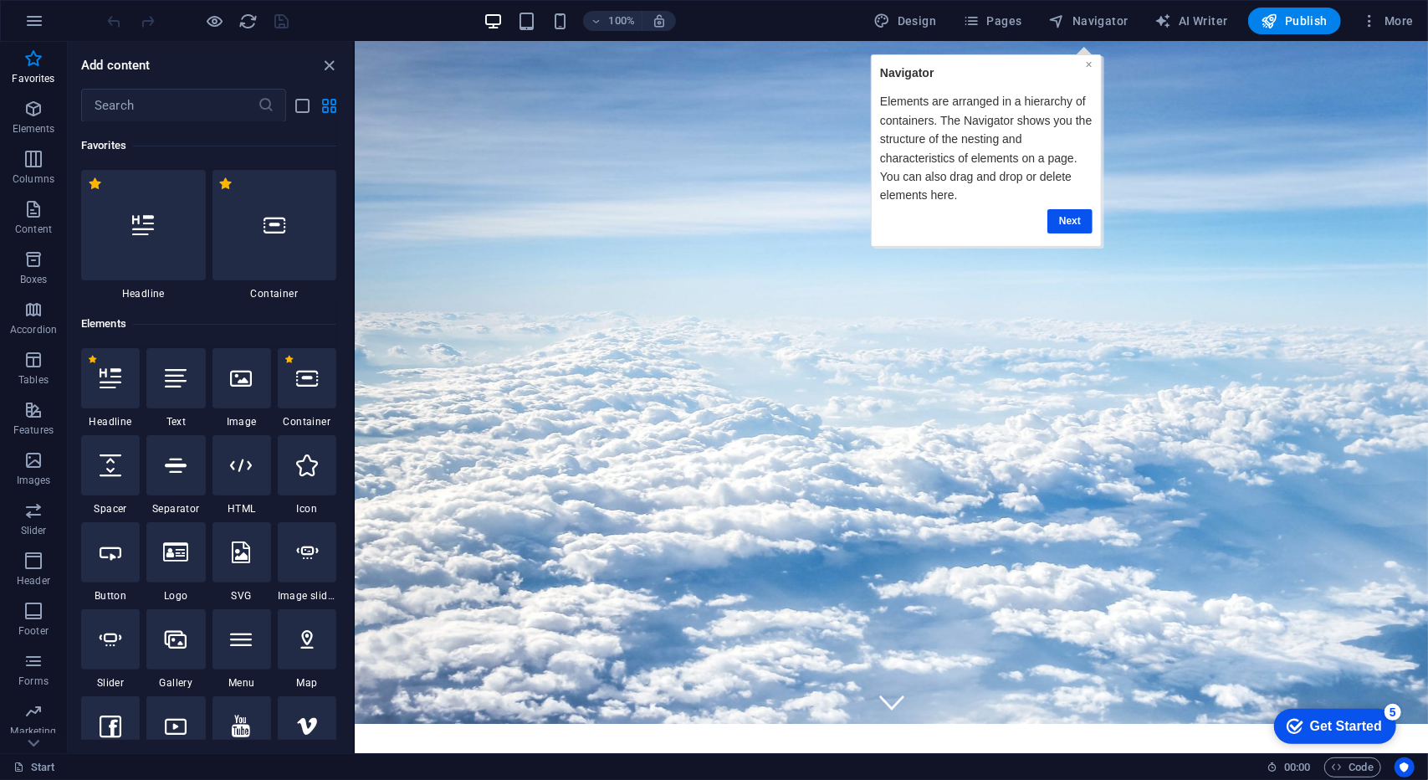
click at [1086, 63] on link "×" at bounding box center [1088, 63] width 7 height 13
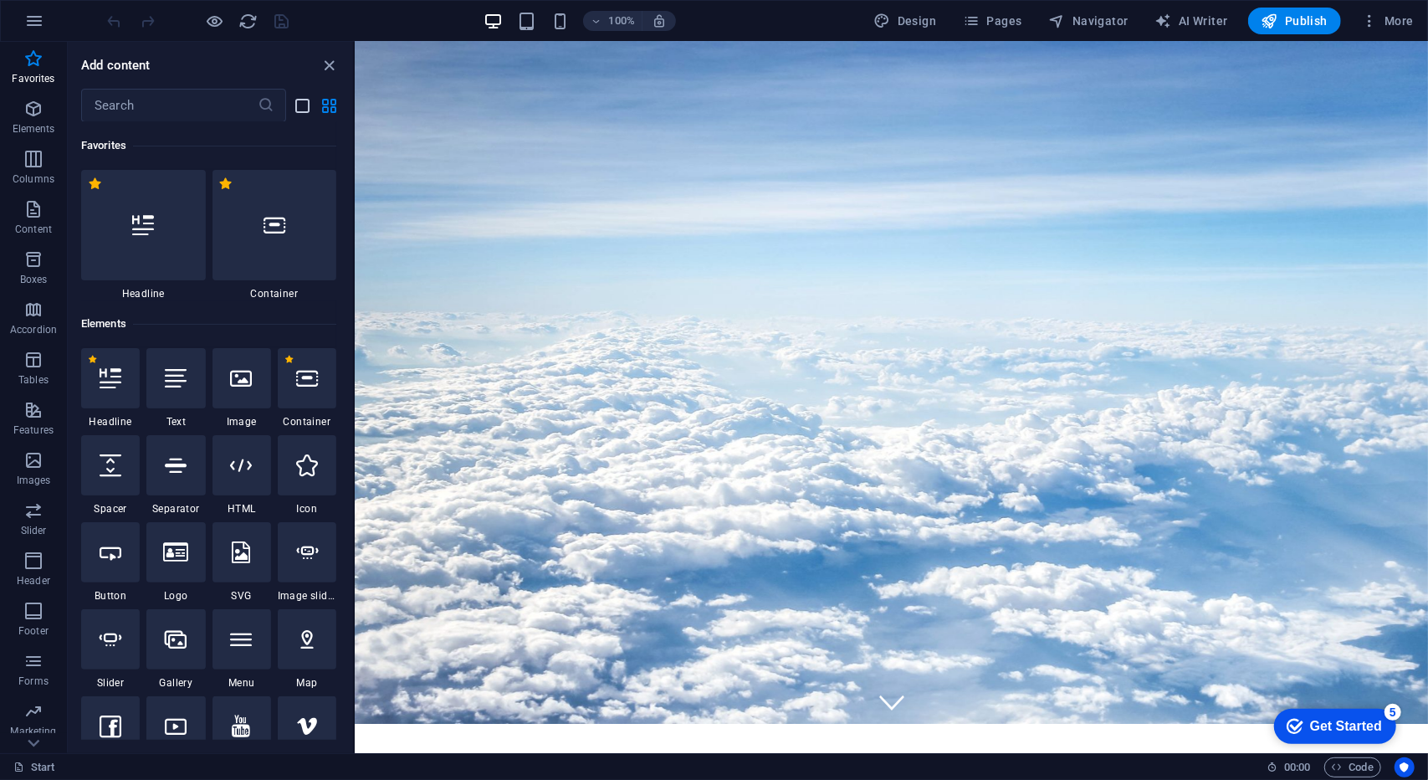
click at [303, 105] on icon "list-view" at bounding box center [303, 105] width 19 height 19
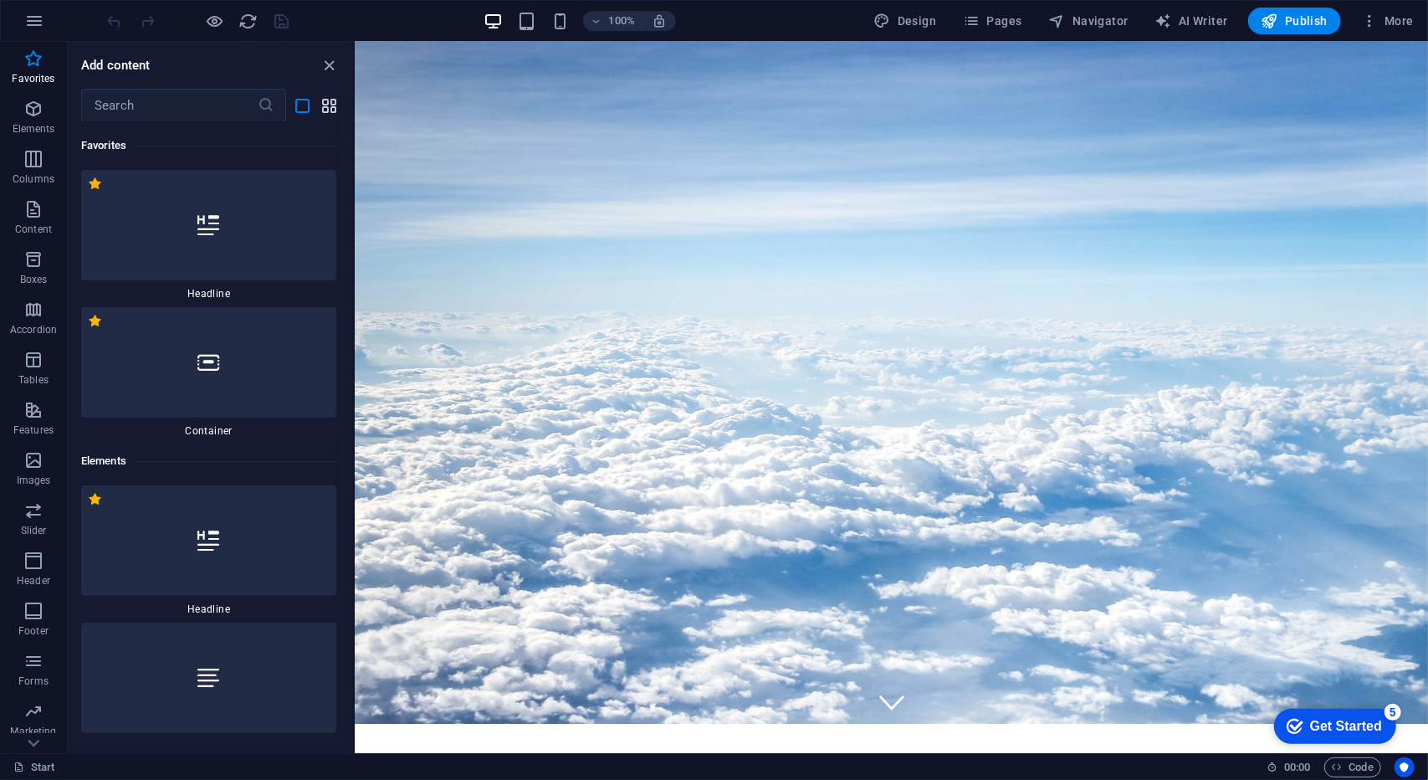
click at [332, 102] on icon "grid-view" at bounding box center [329, 105] width 19 height 19
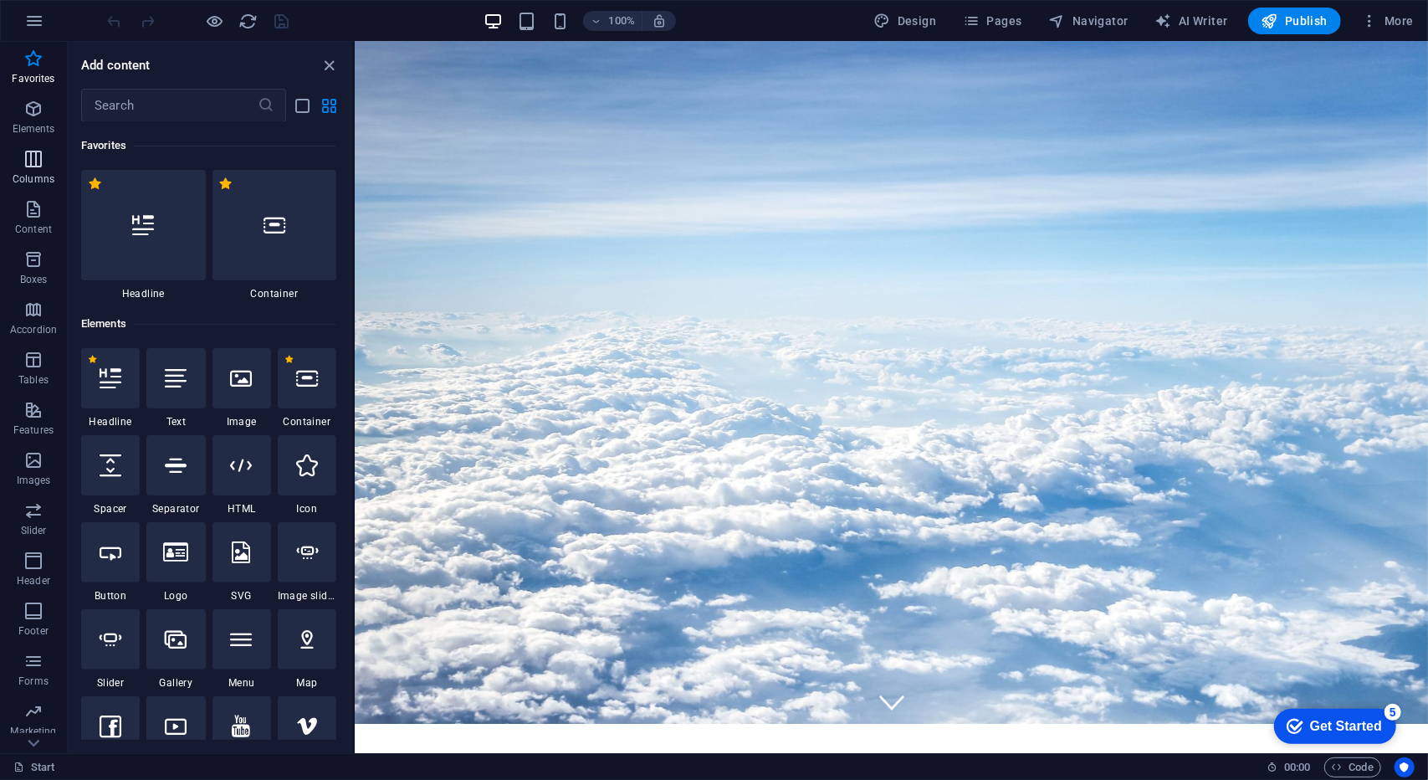
click at [30, 159] on icon "button" at bounding box center [33, 159] width 20 height 20
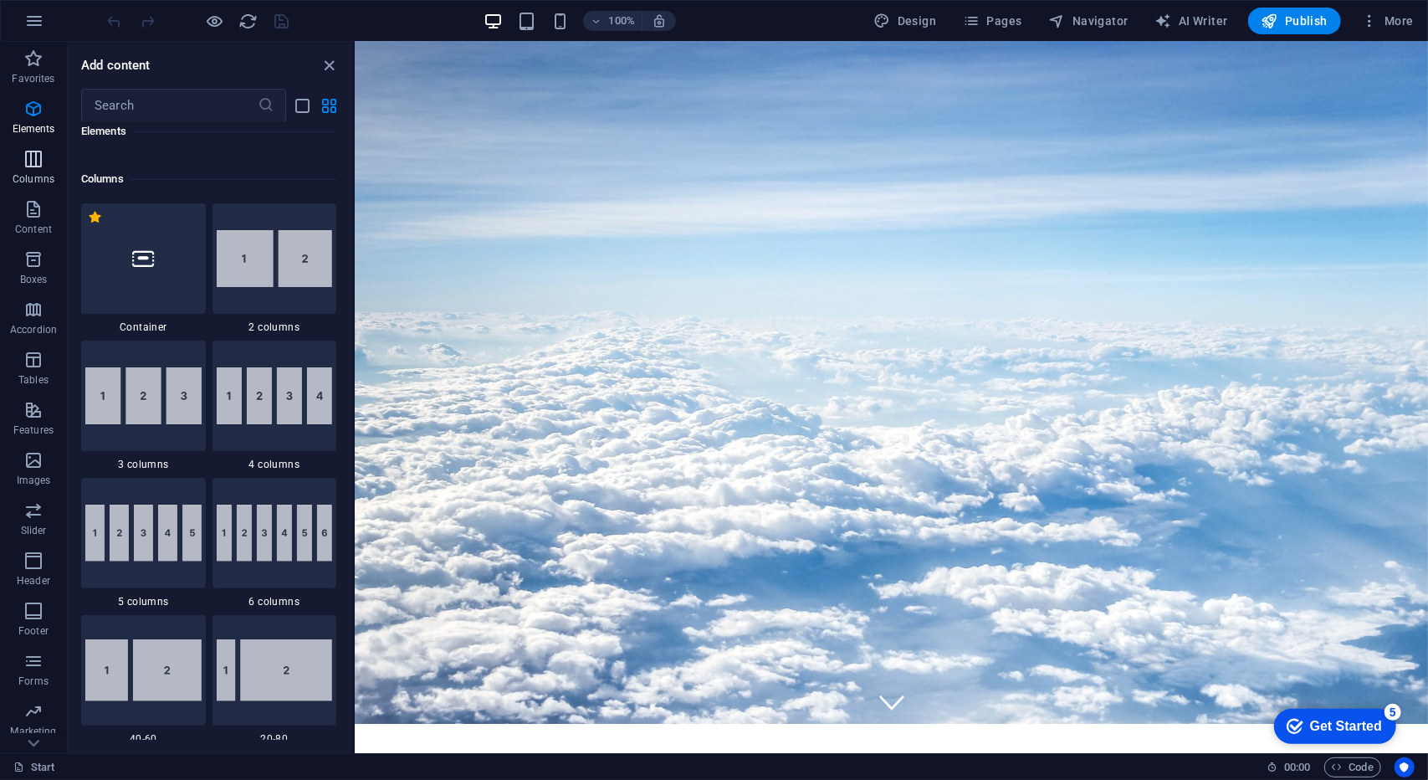
scroll to position [828, 0]
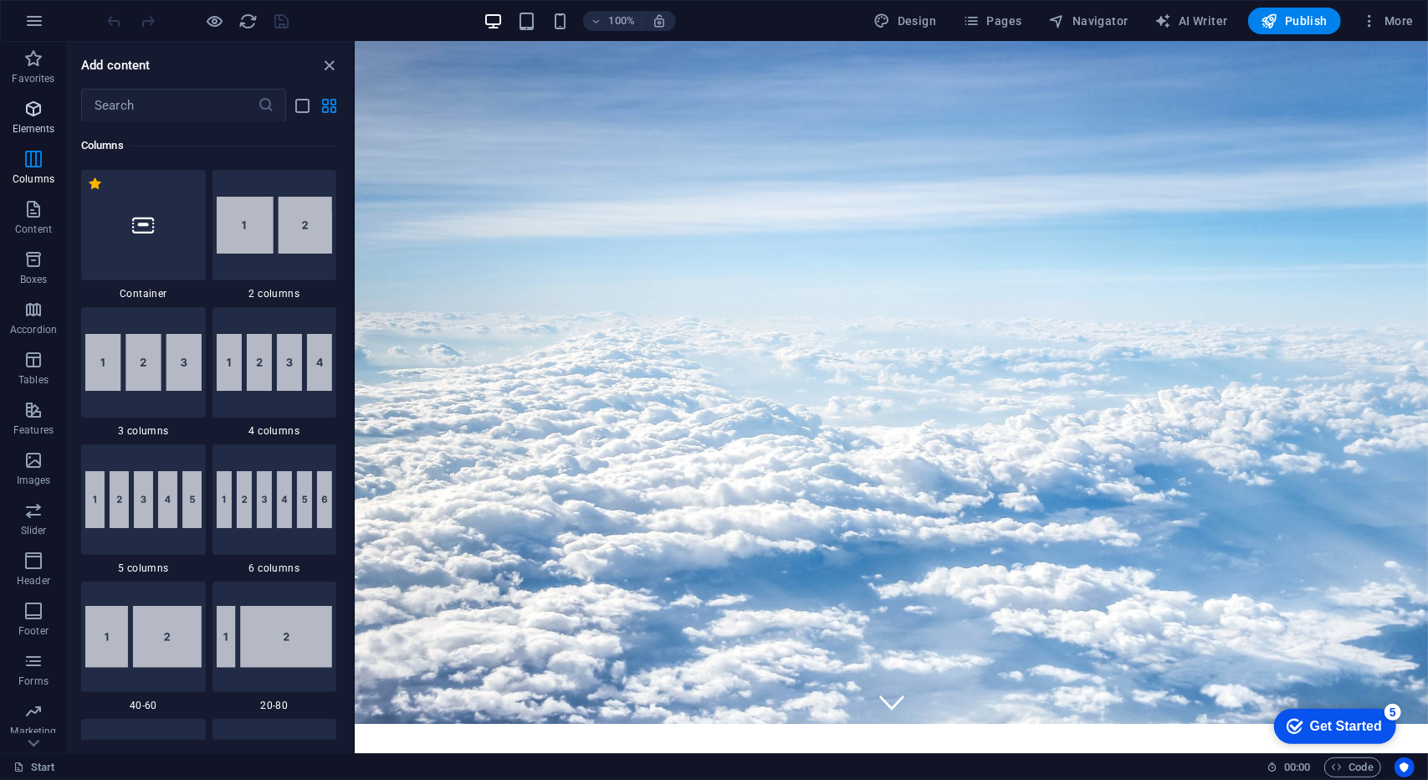
click at [42, 107] on icon "button" at bounding box center [33, 109] width 20 height 20
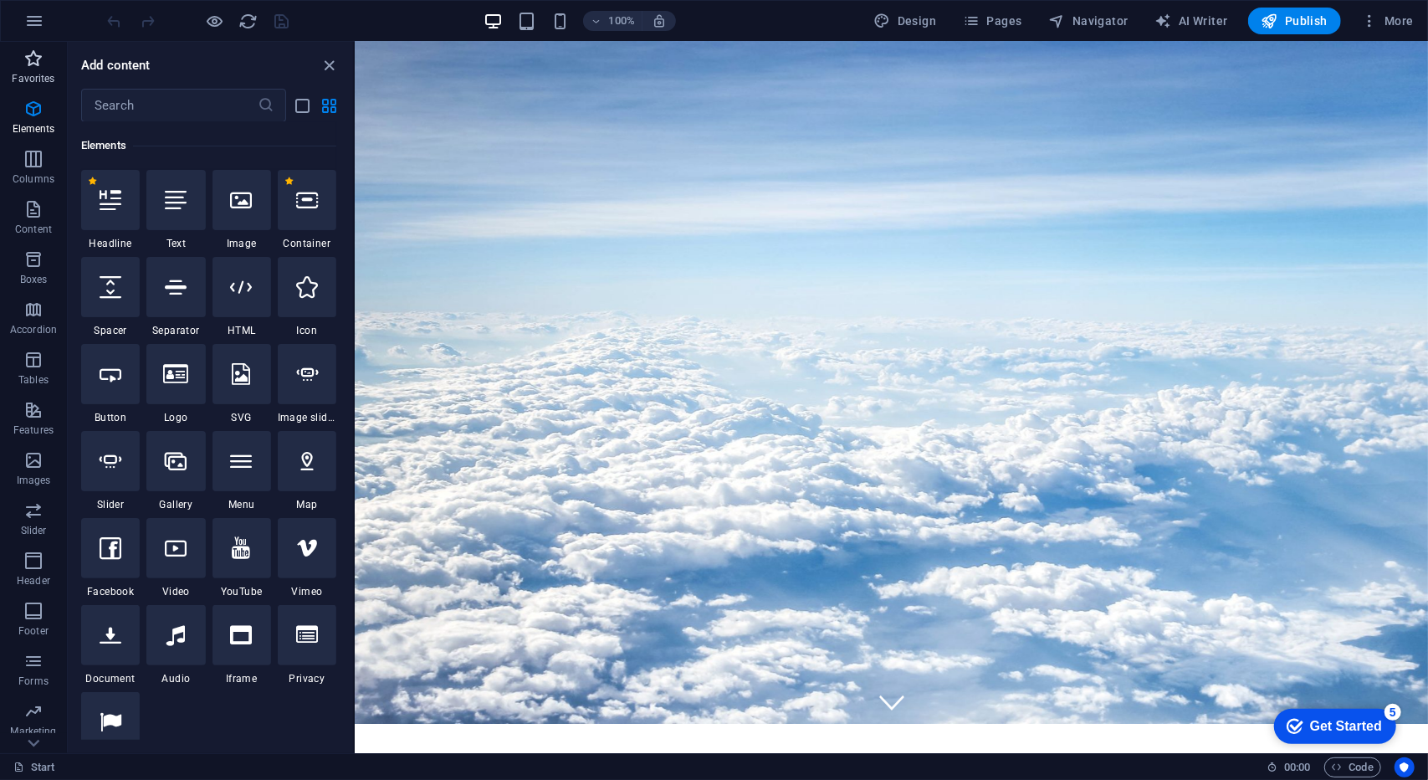
click at [52, 79] on p "Favorites" at bounding box center [33, 78] width 43 height 13
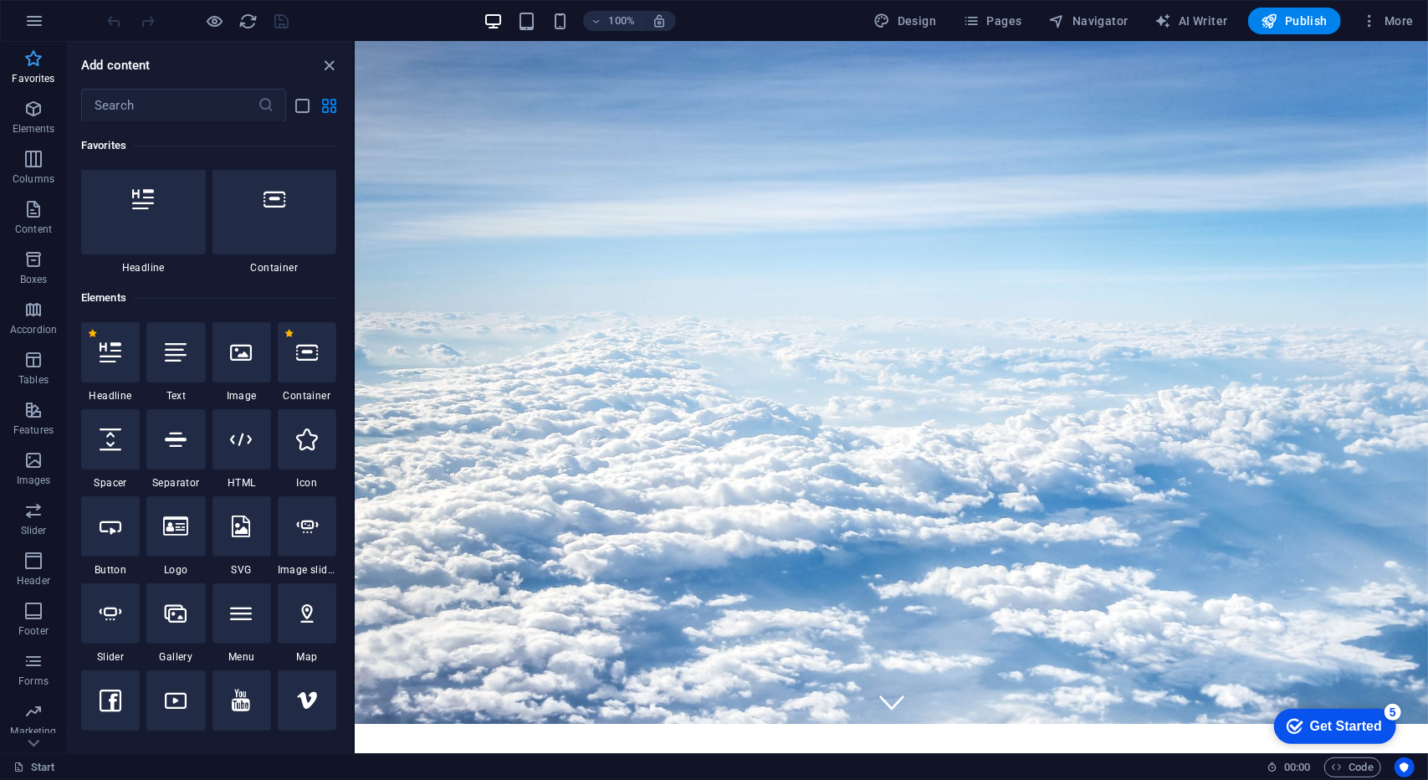
scroll to position [0, 0]
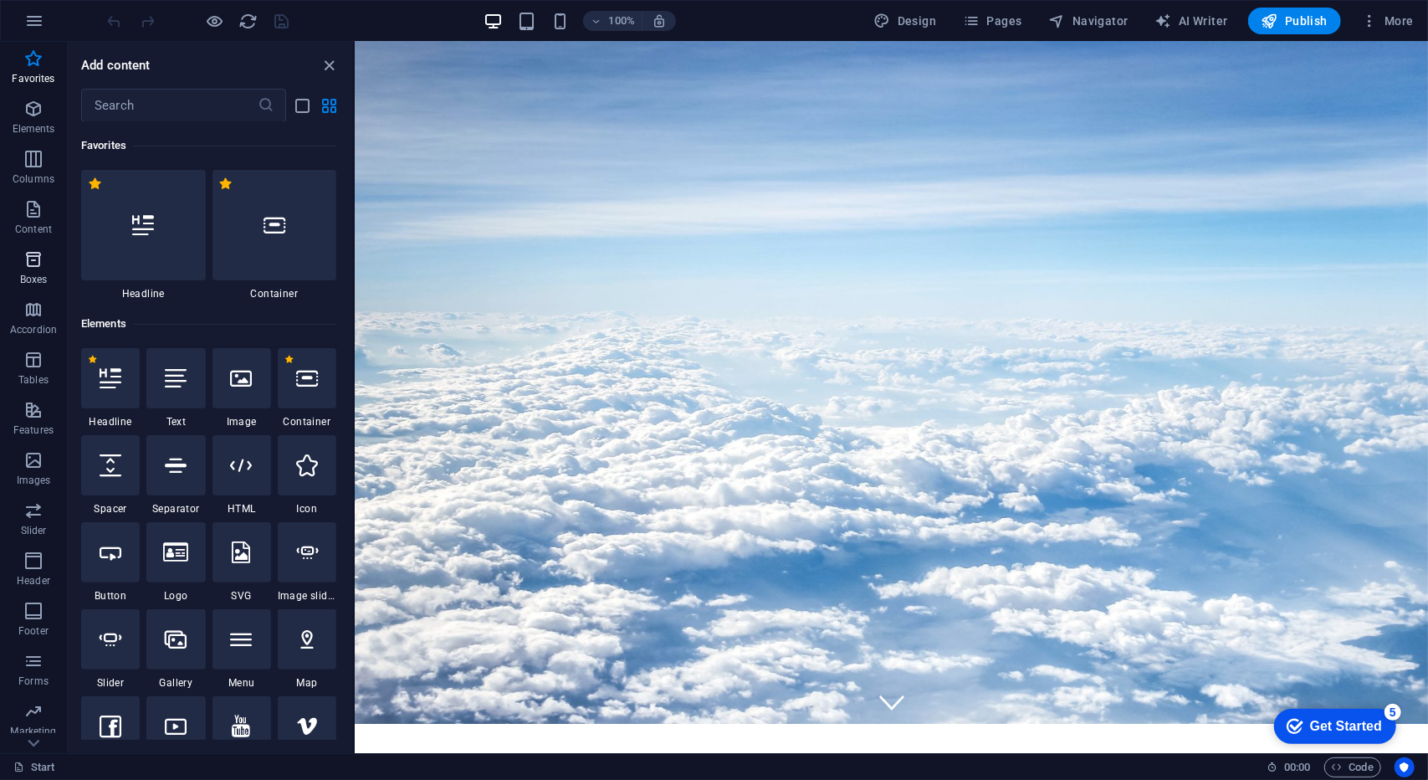
click at [35, 260] on icon "button" at bounding box center [33, 259] width 20 height 20
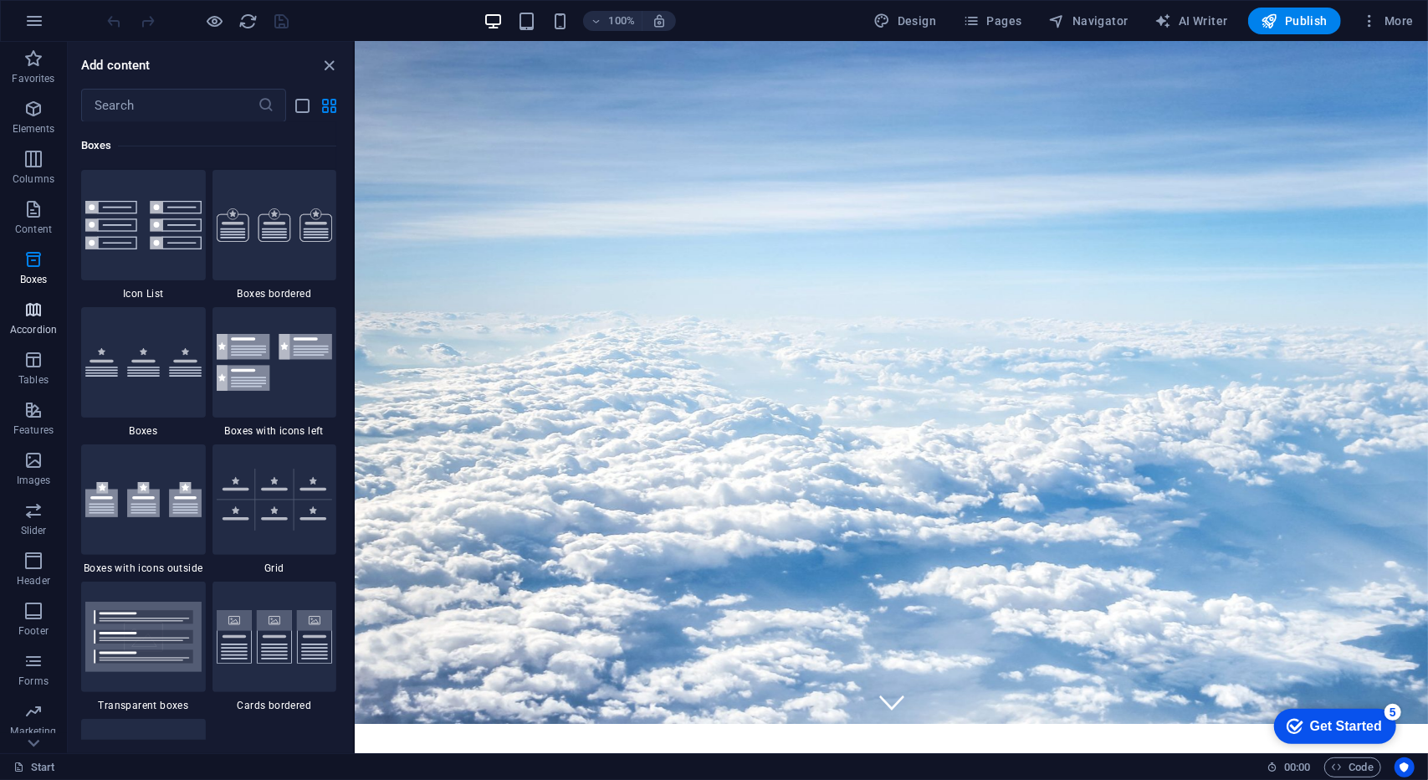
click at [32, 314] on icon "button" at bounding box center [33, 309] width 20 height 20
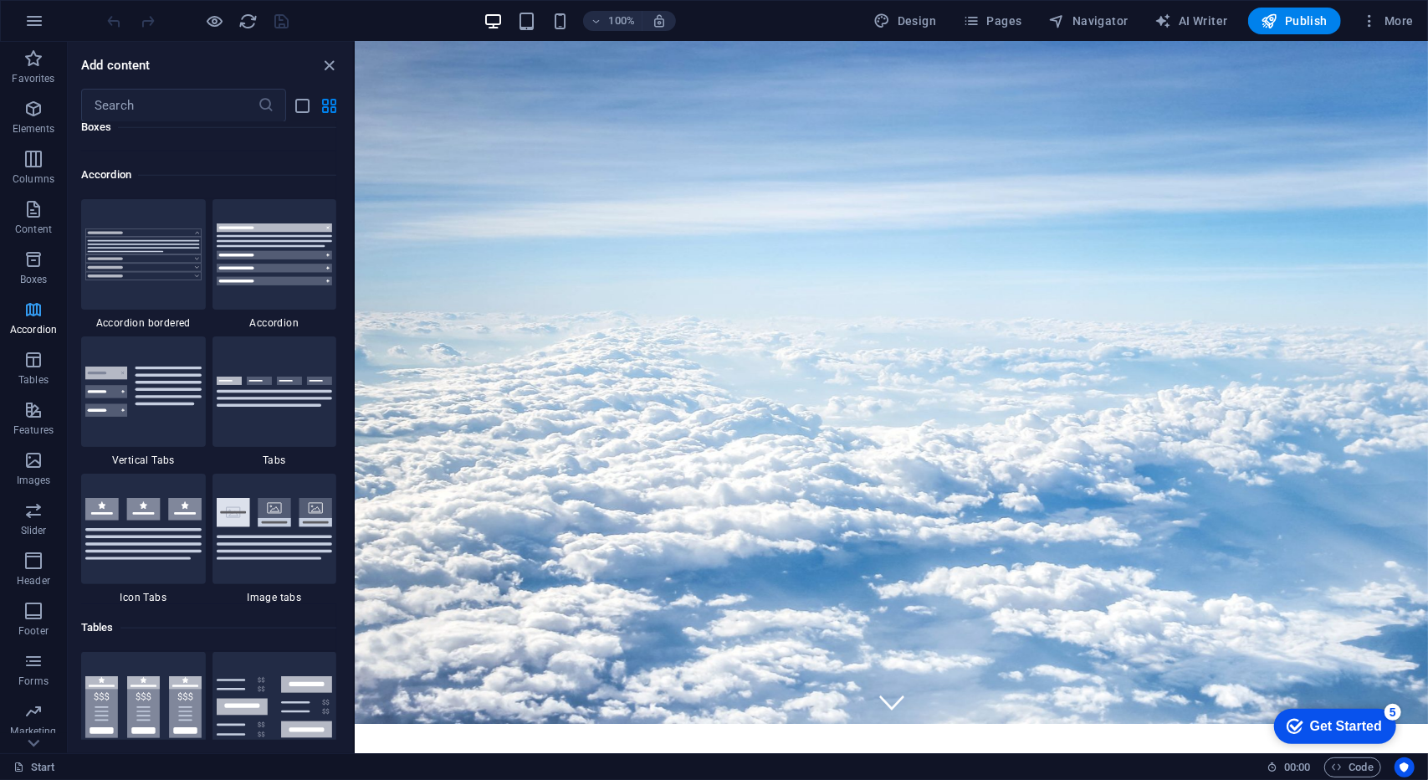
scroll to position [5340, 0]
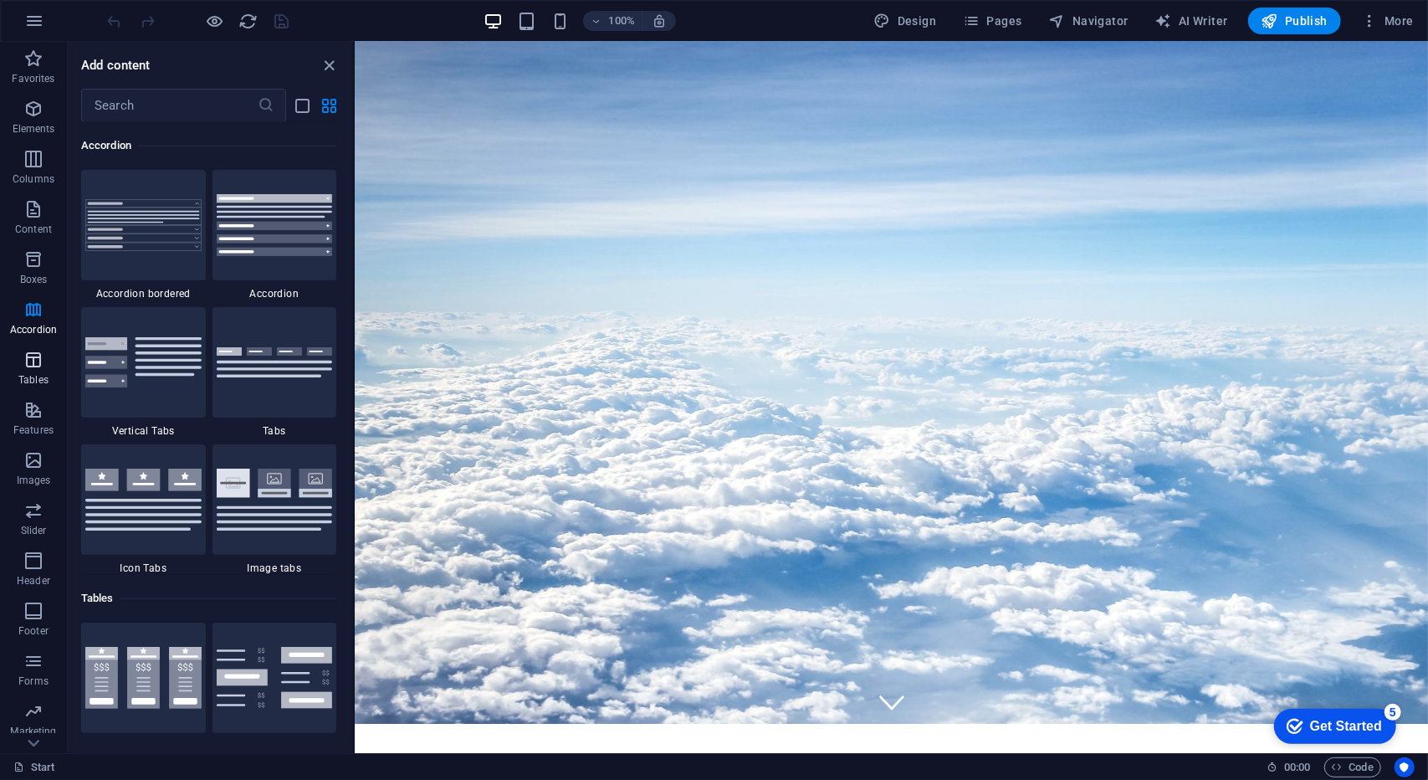
click at [22, 360] on span "Tables" at bounding box center [33, 370] width 67 height 40
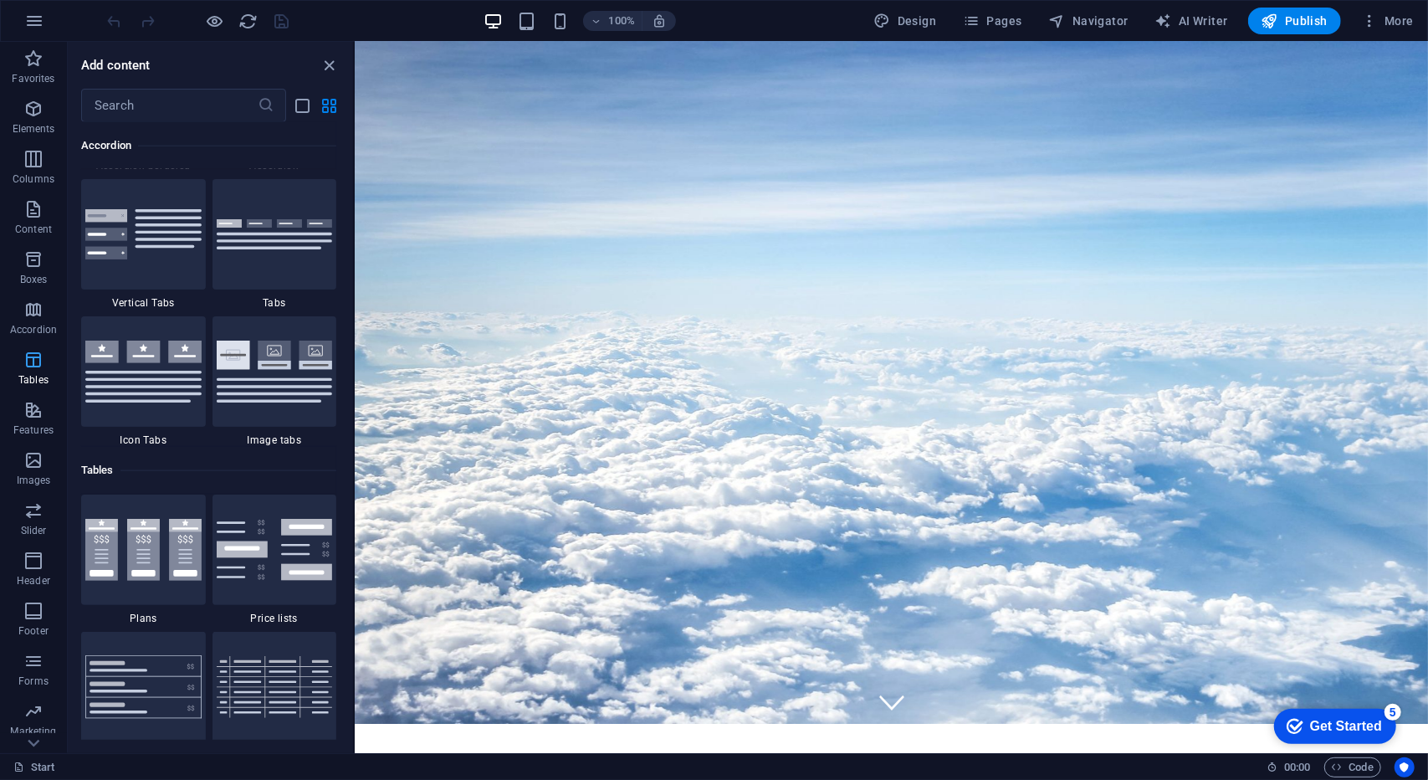
scroll to position [5793, 0]
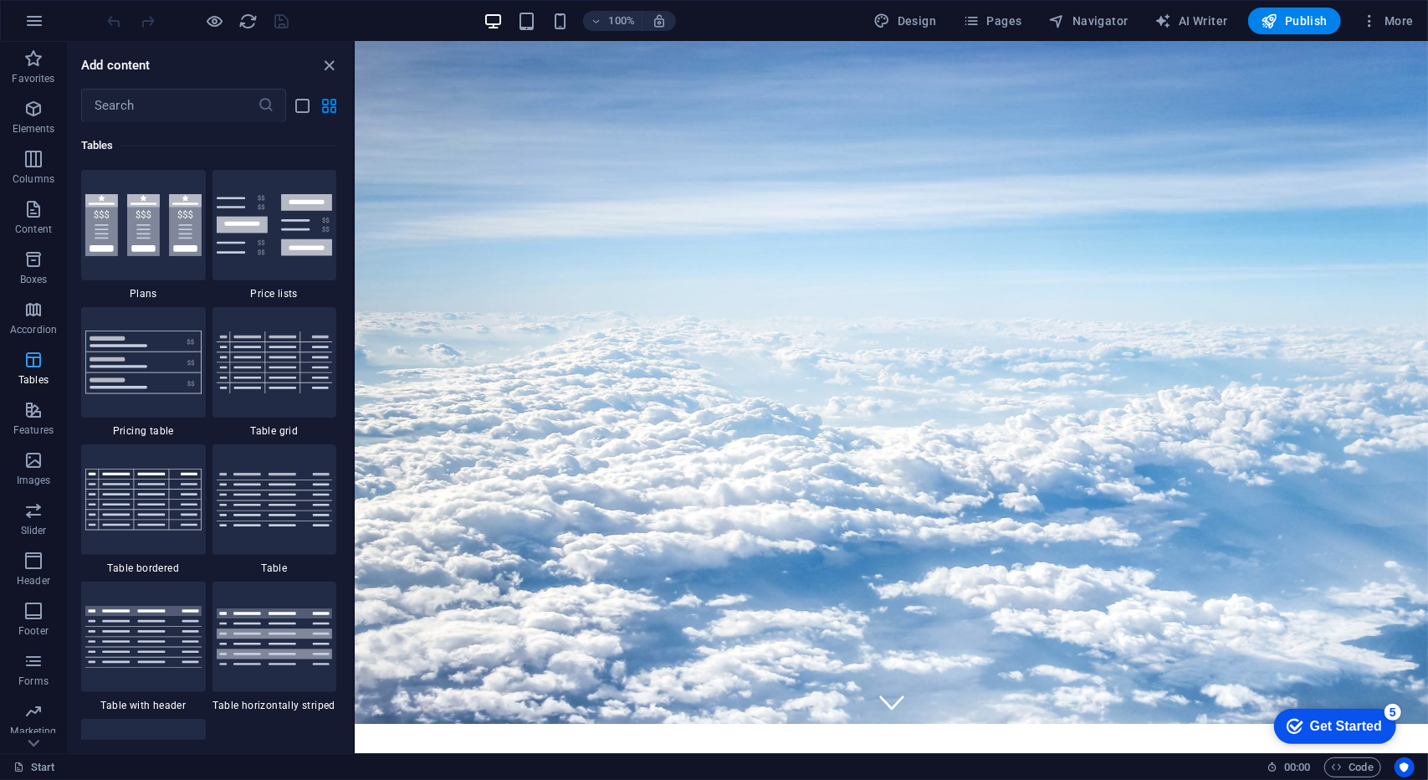
click at [17, 390] on button "Tables" at bounding box center [33, 368] width 67 height 50
click at [38, 420] on span "Features" at bounding box center [33, 420] width 67 height 40
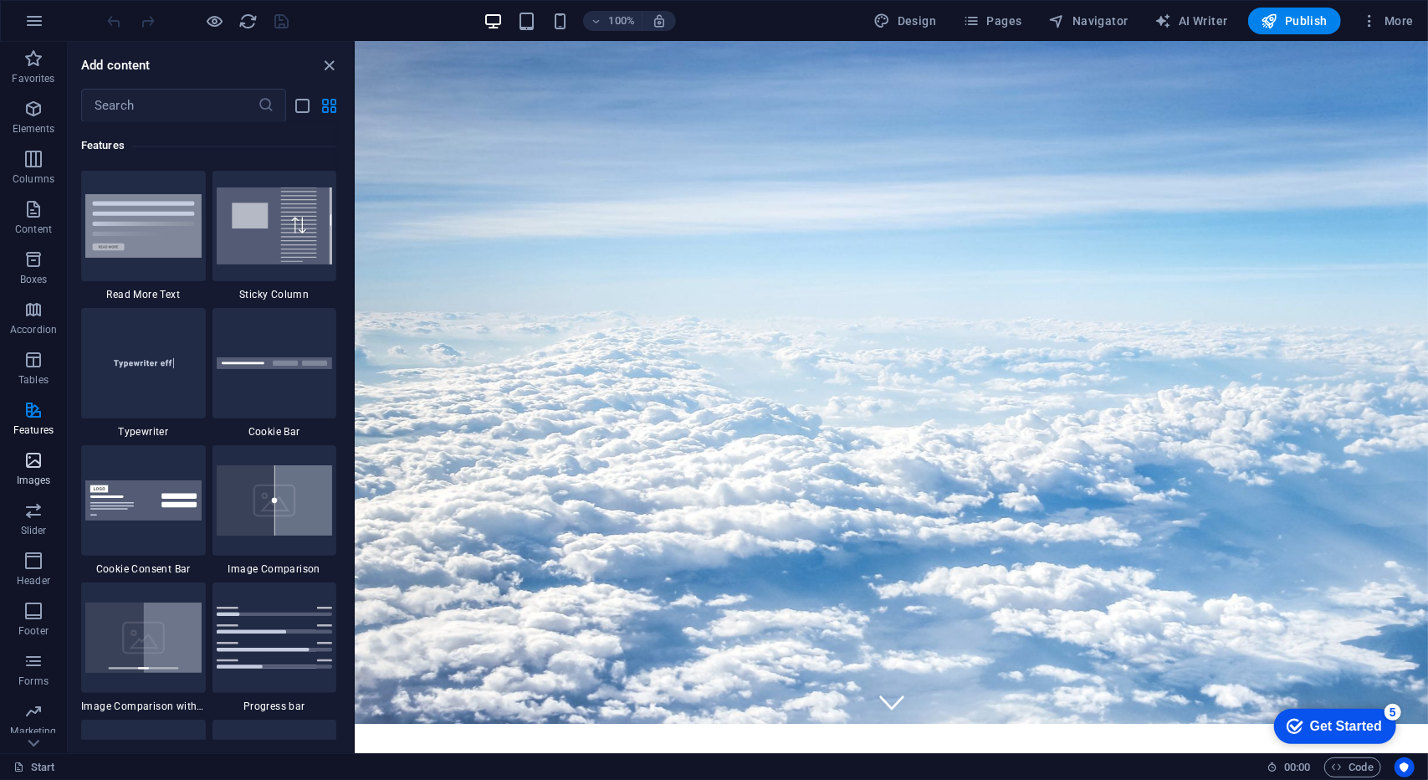
scroll to position [42, 0]
click at [36, 437] on p "Images" at bounding box center [34, 438] width 34 height 13
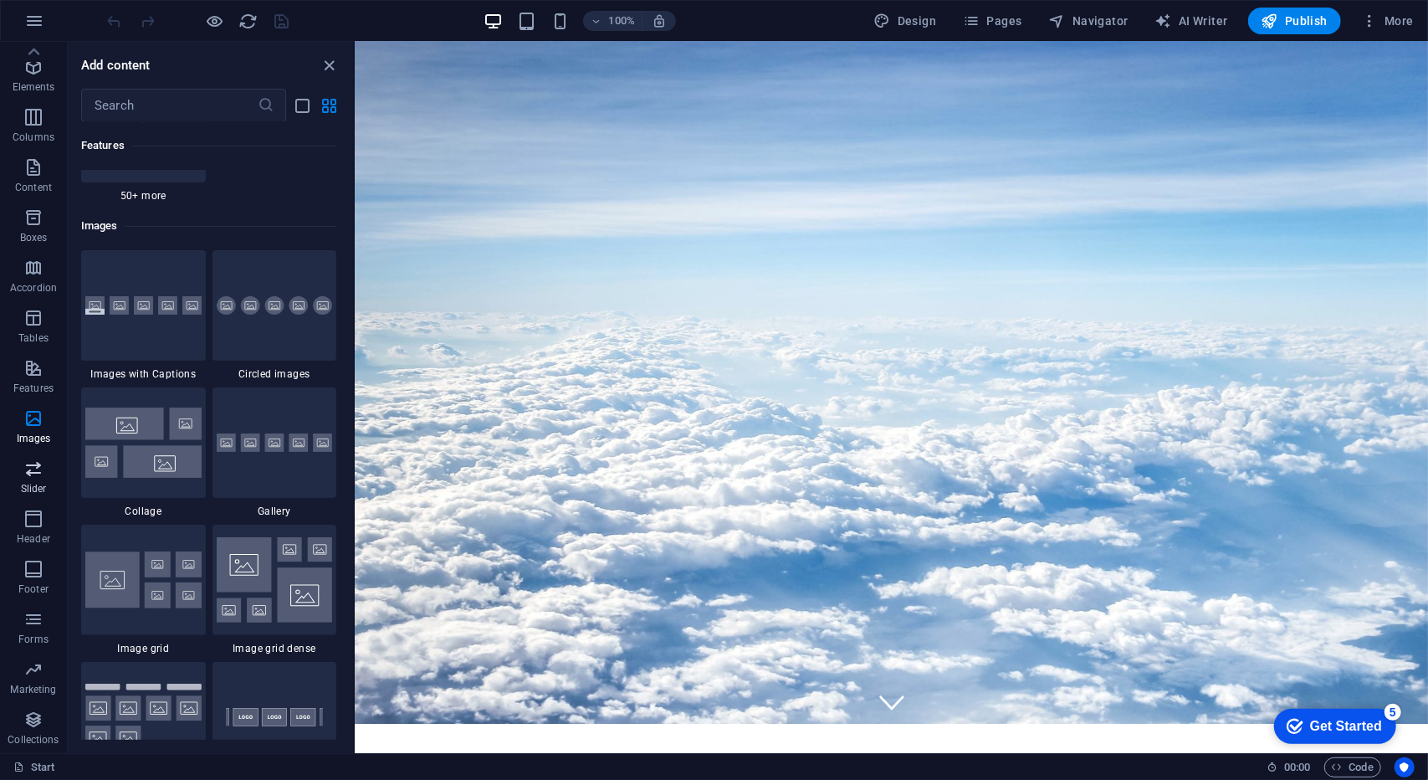
scroll to position [8480, 0]
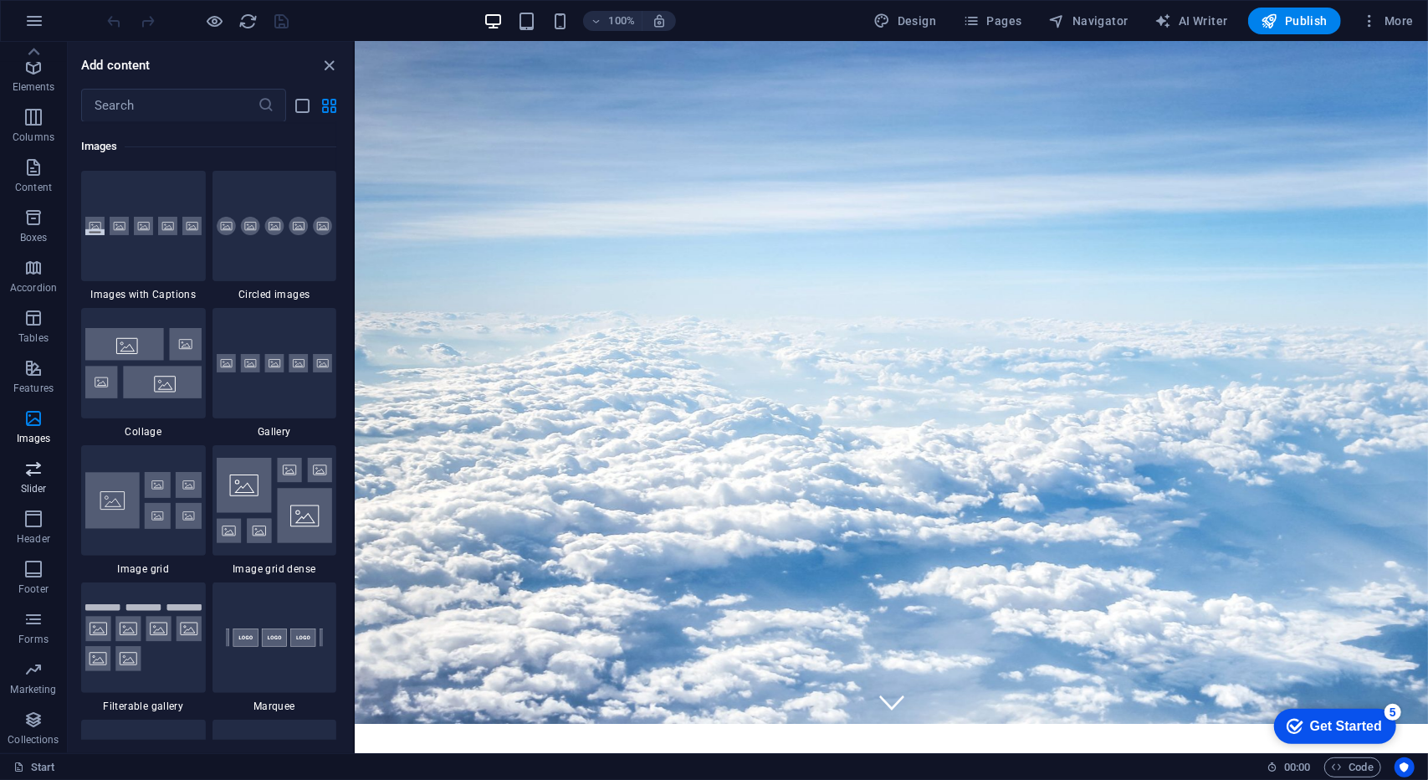
click at [37, 466] on icon "button" at bounding box center [33, 468] width 20 height 20
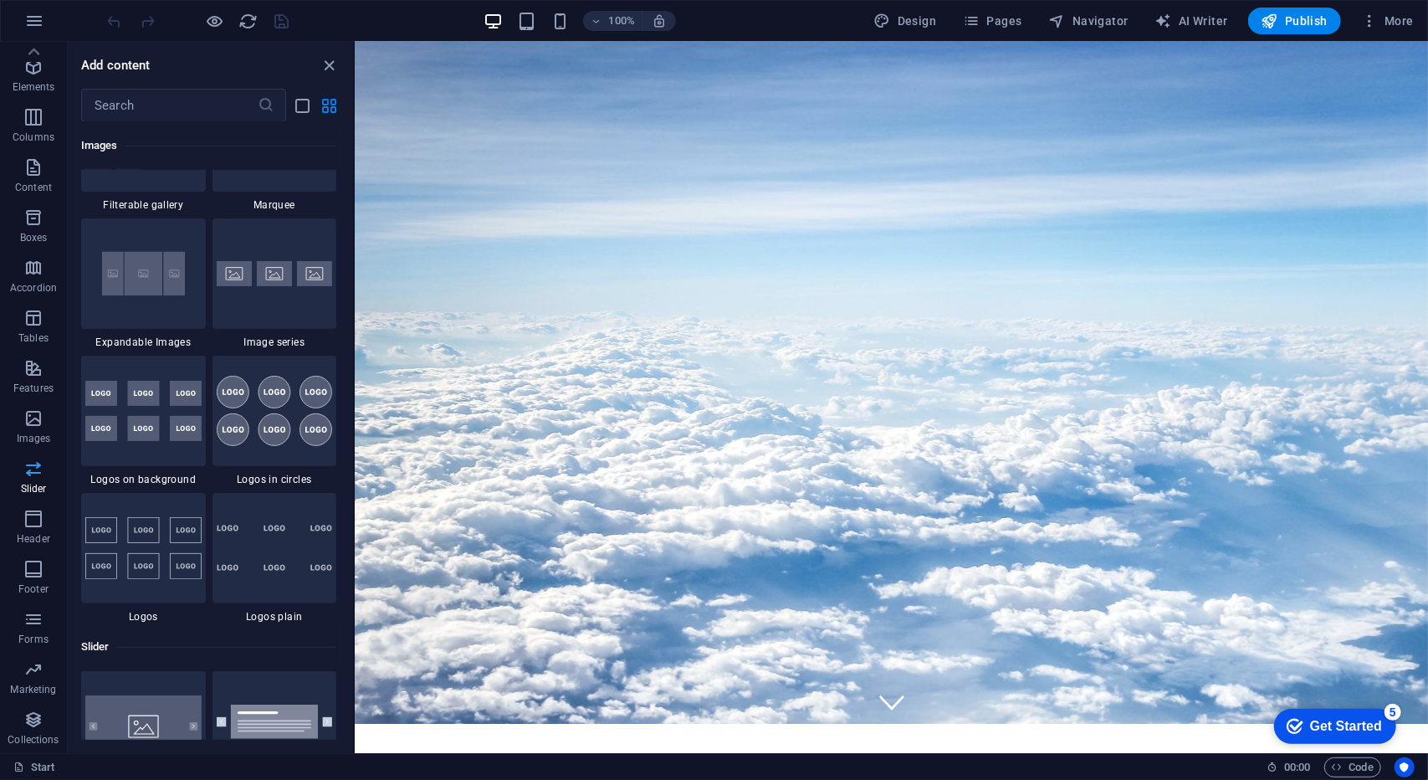
scroll to position [9482, 0]
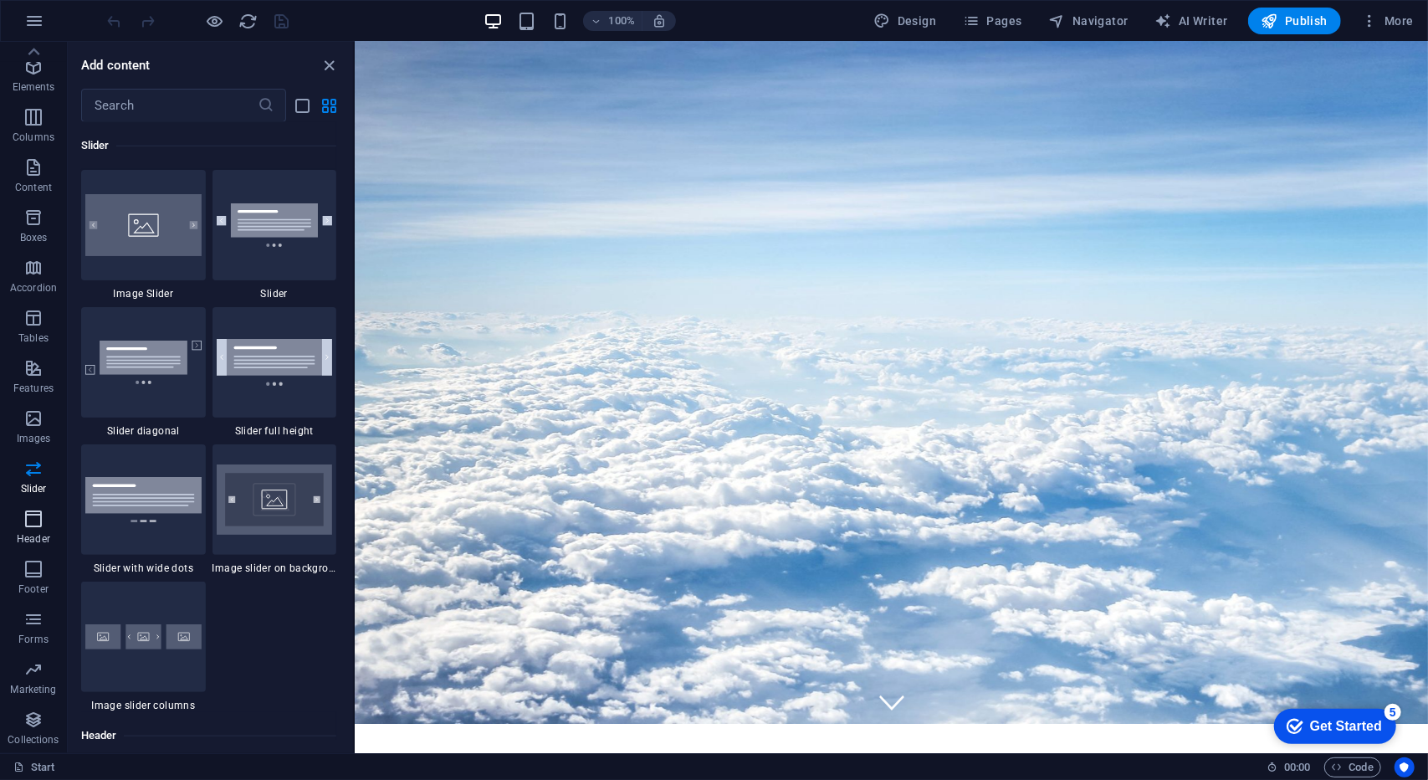
click at [16, 526] on span "Header" at bounding box center [33, 529] width 67 height 40
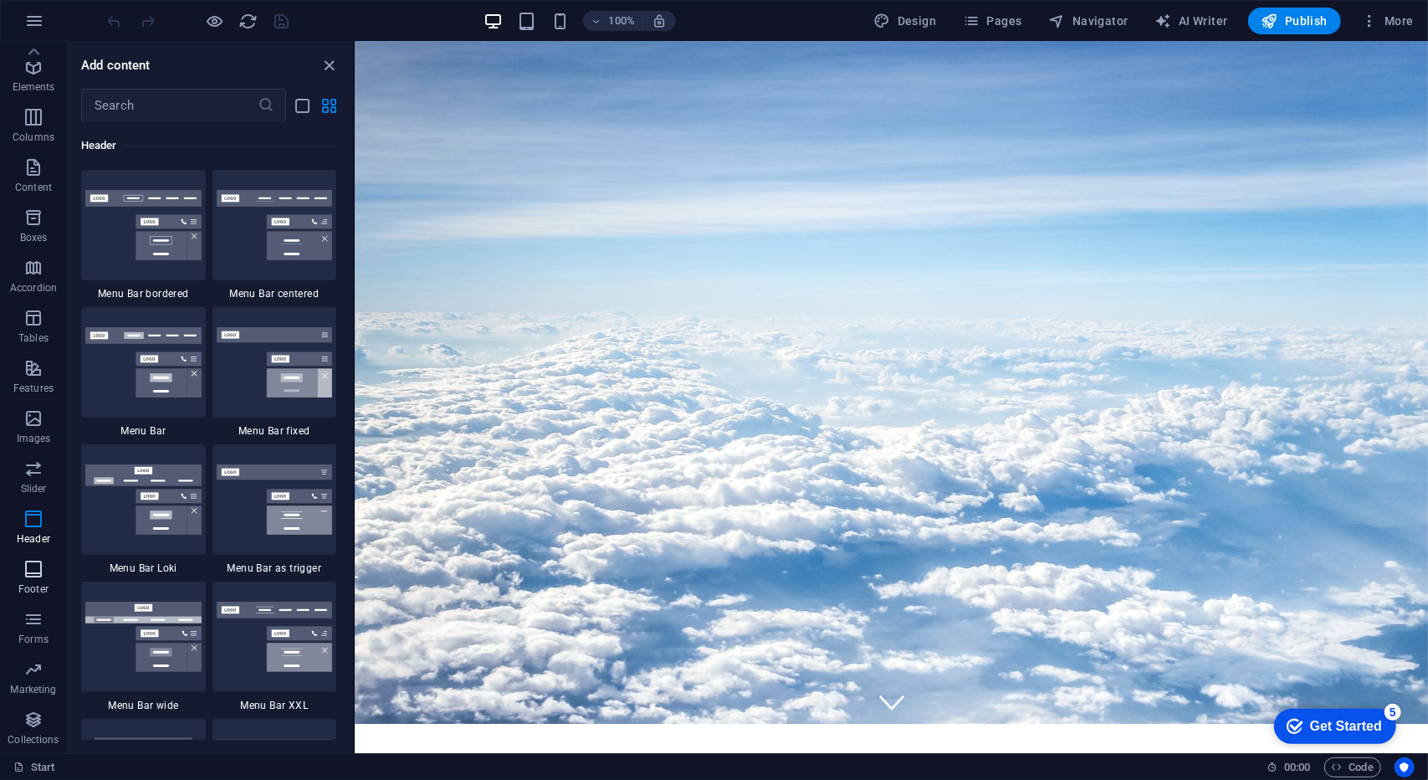
click at [27, 560] on icon "button" at bounding box center [33, 569] width 20 height 20
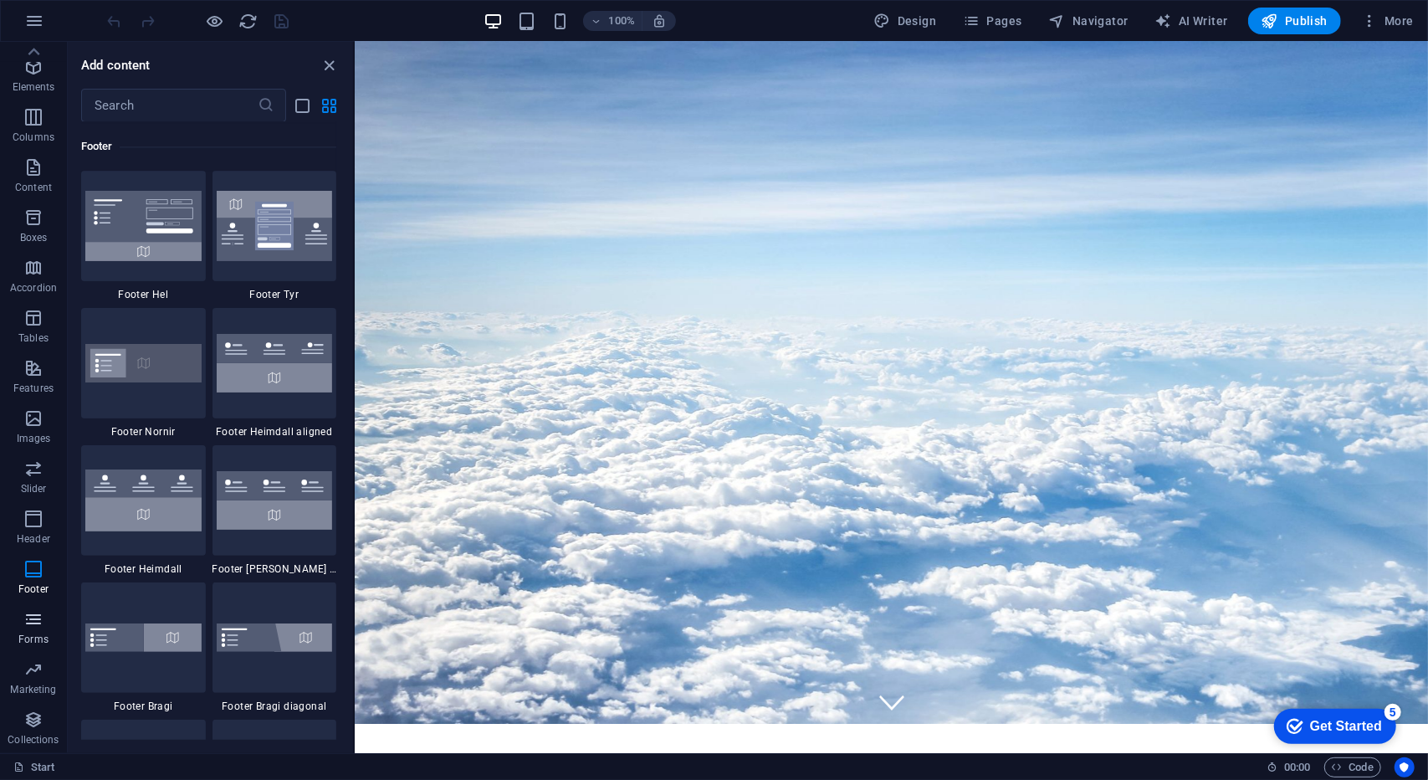
click at [33, 621] on icon "button" at bounding box center [33, 619] width 20 height 20
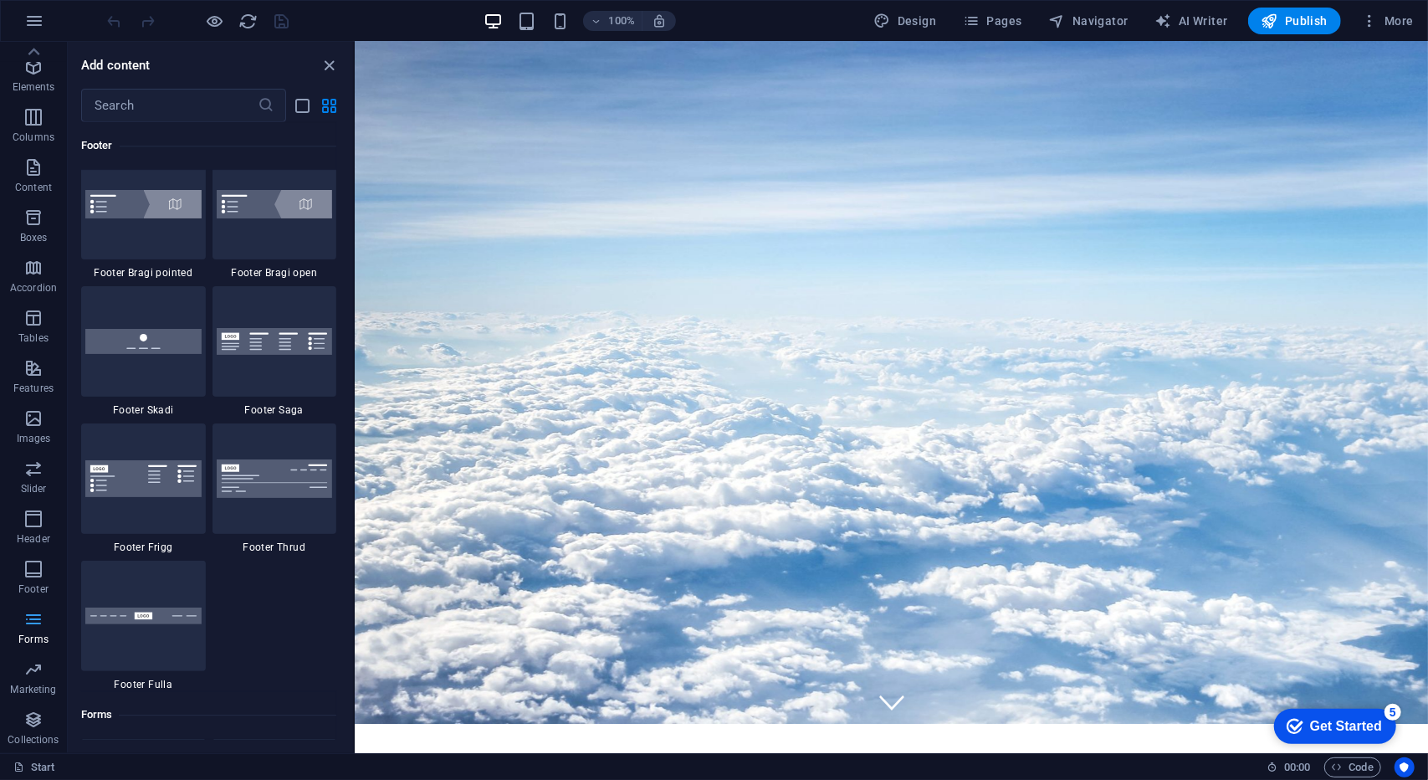
scroll to position [12211, 0]
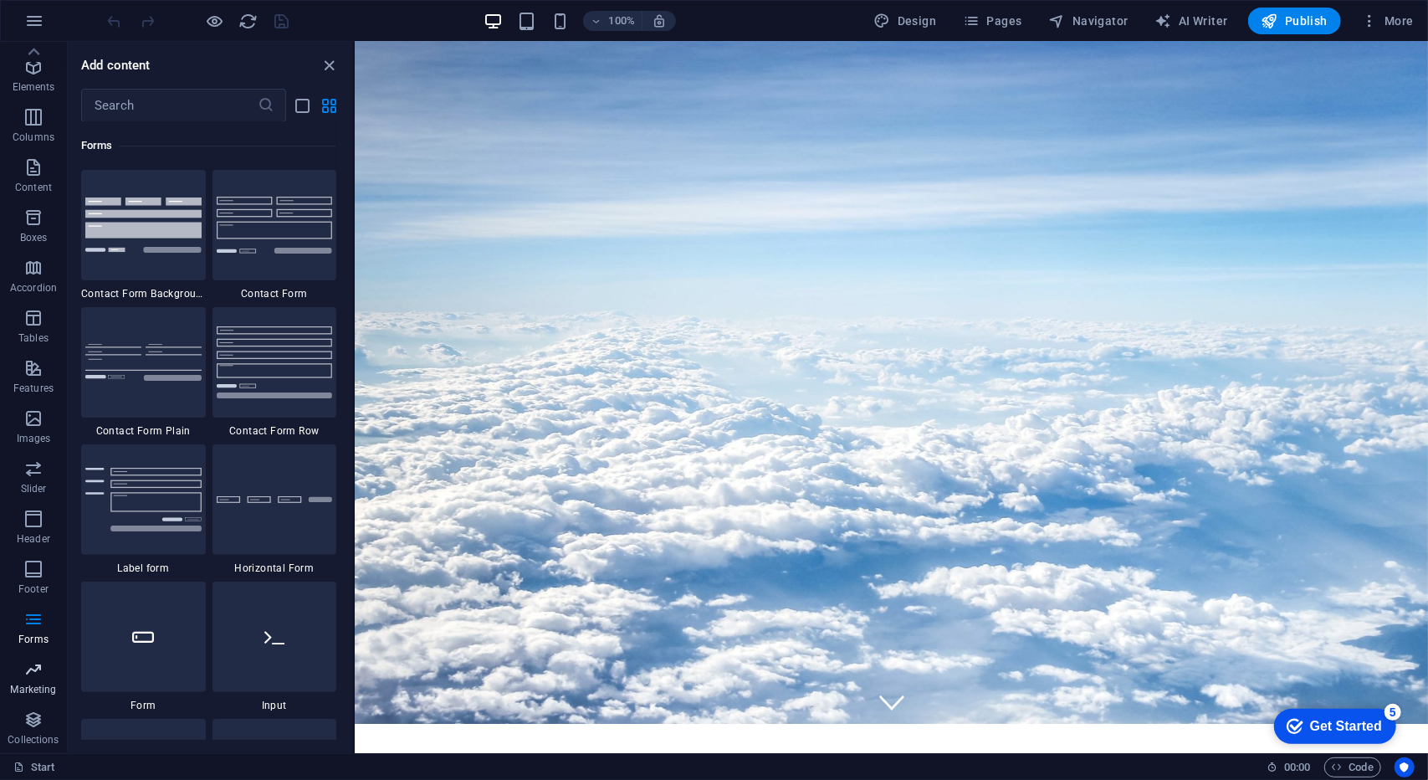
click at [45, 662] on span "Marketing" at bounding box center [33, 679] width 67 height 40
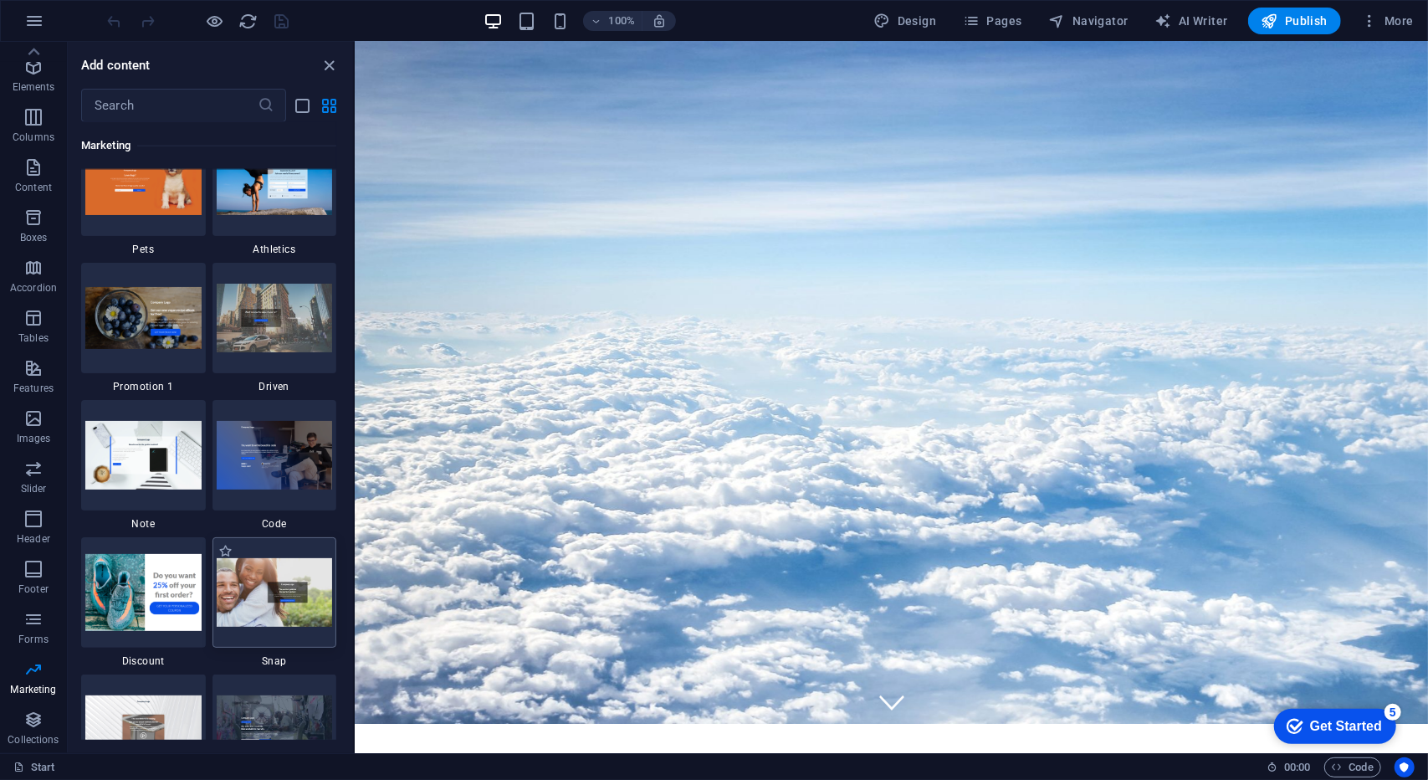
scroll to position [14377, 0]
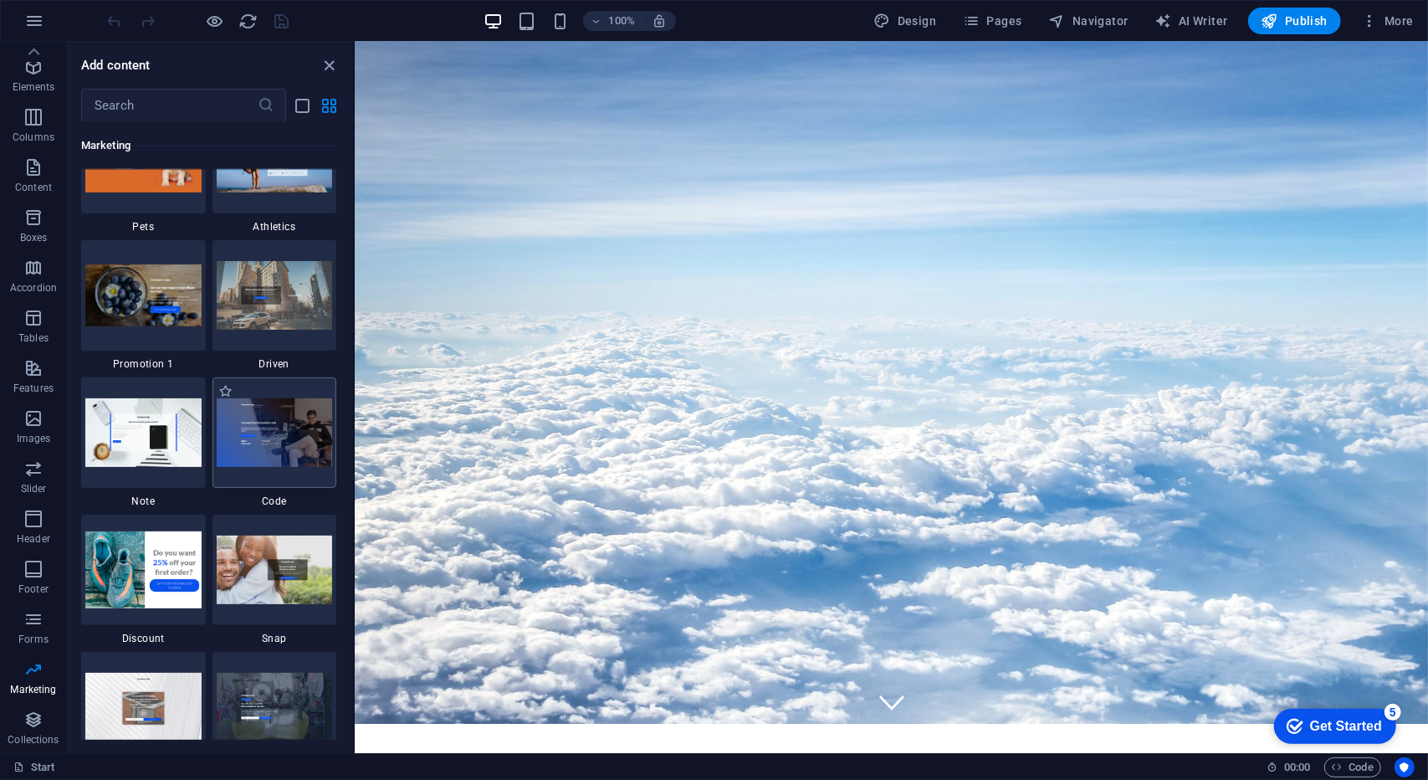
click at [279, 441] on img at bounding box center [275, 432] width 116 height 68
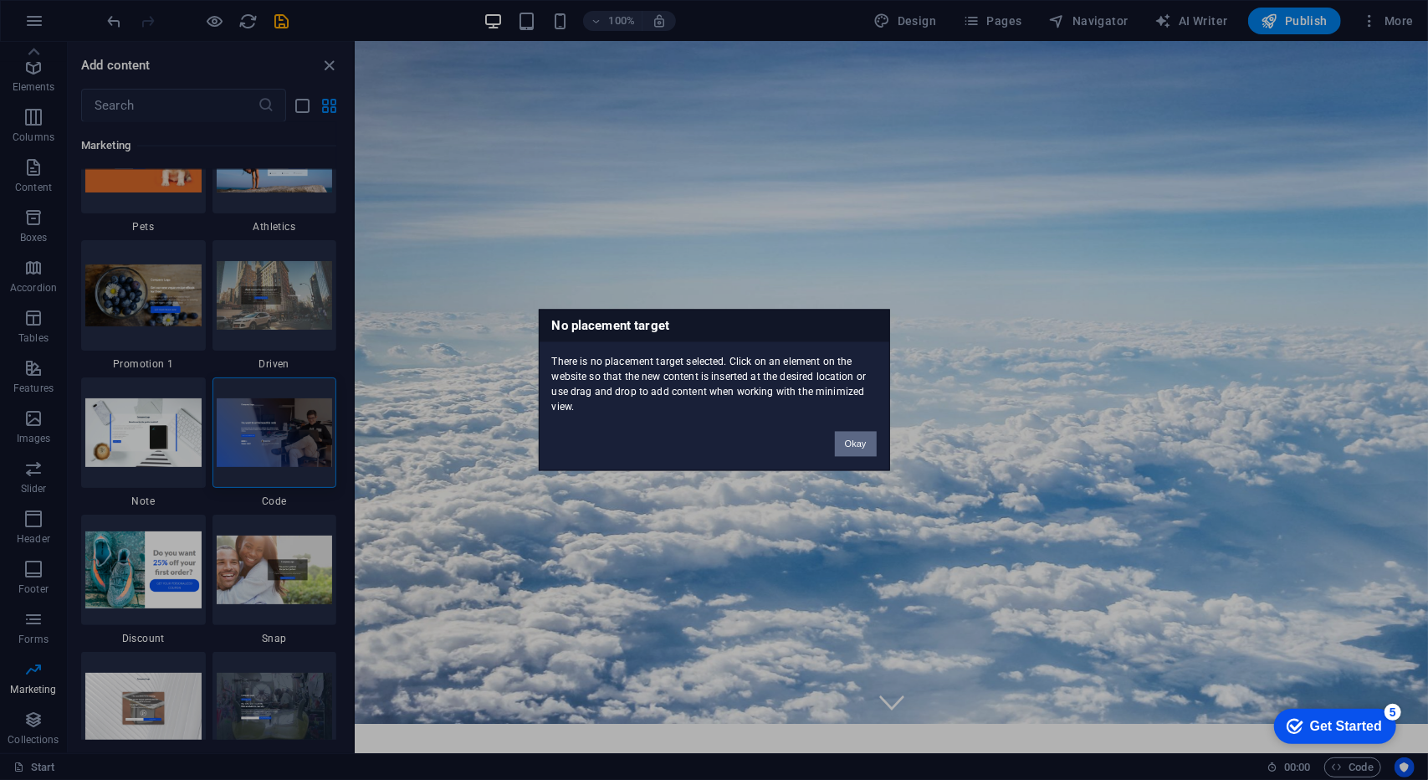
click at [858, 432] on button "Okay" at bounding box center [856, 444] width 42 height 25
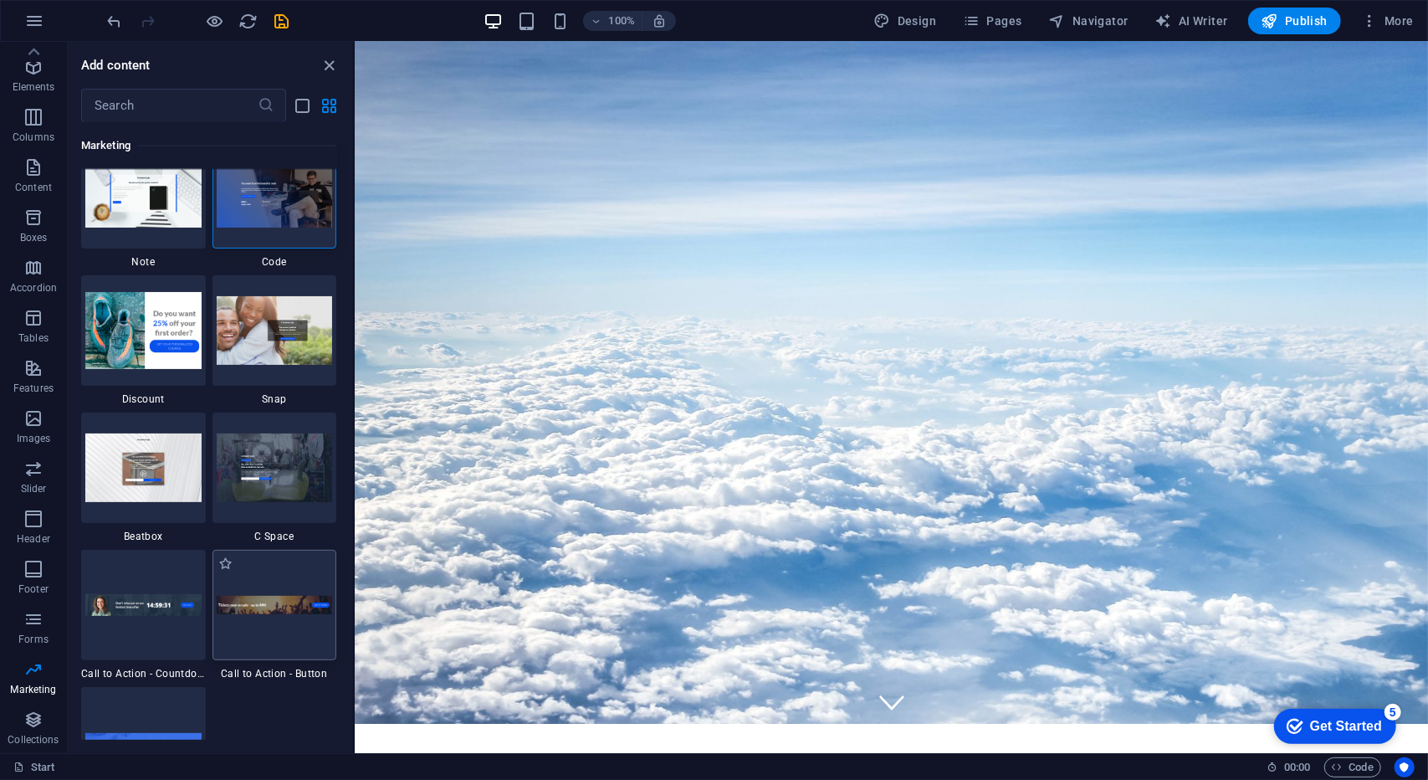
scroll to position [14628, 0]
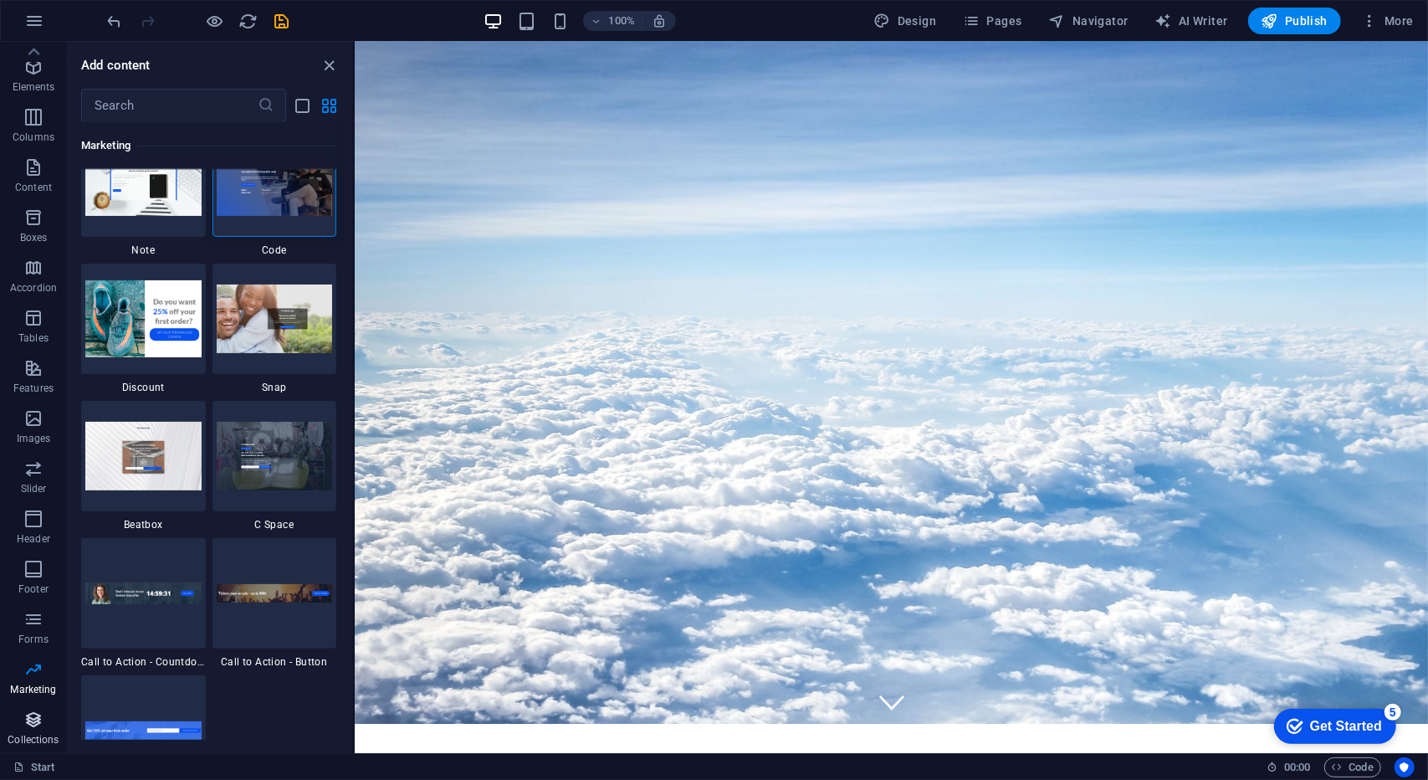
click at [36, 712] on icon "button" at bounding box center [33, 719] width 20 height 20
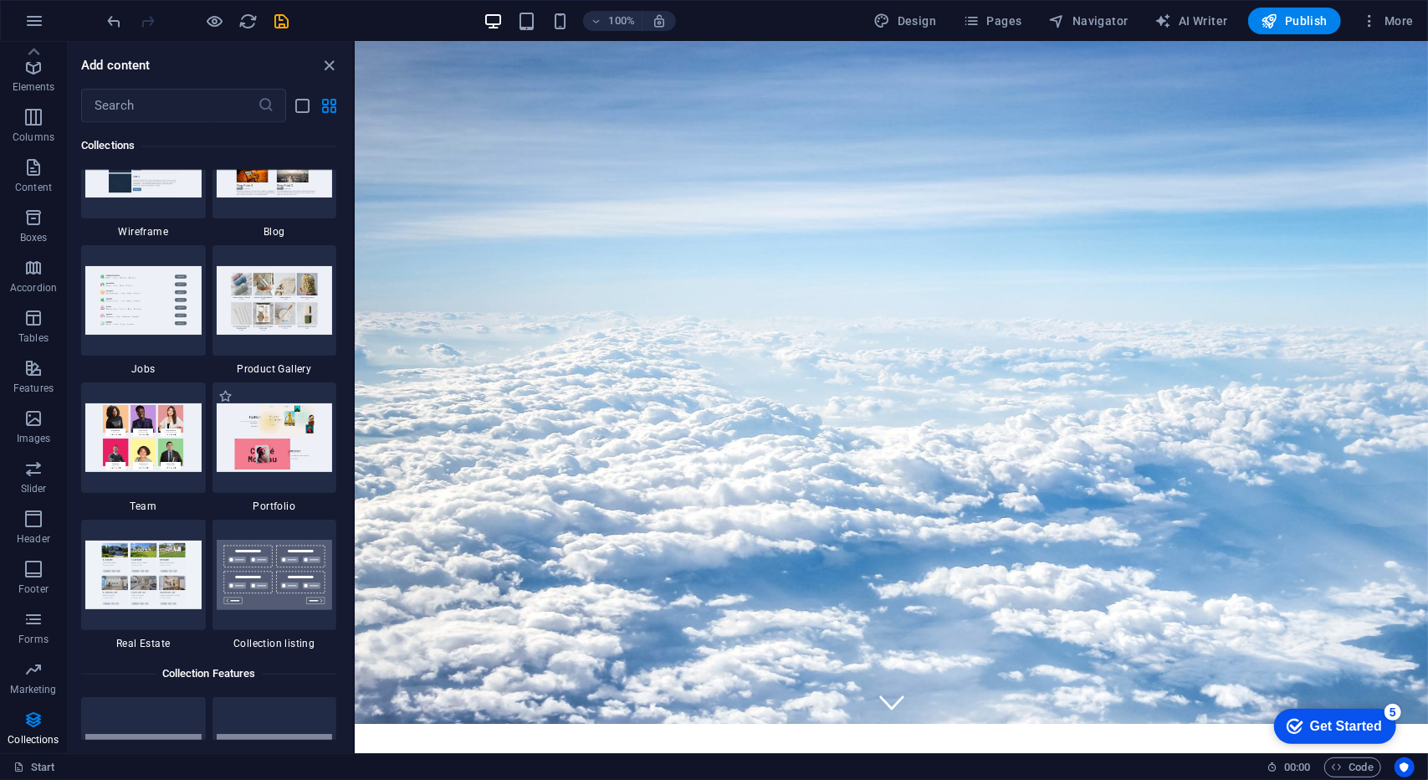
scroll to position [15395, 0]
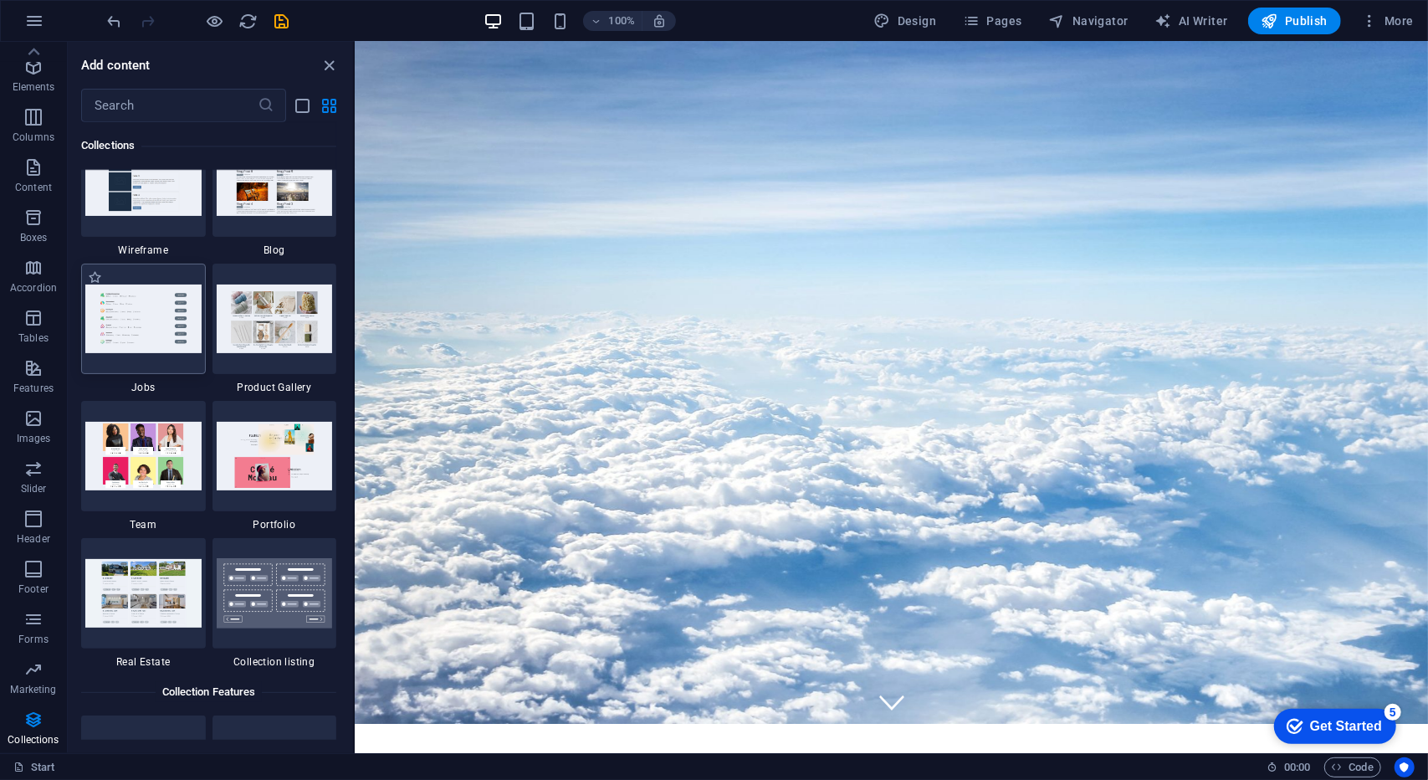
click at [158, 330] on img at bounding box center [143, 318] width 116 height 68
click at [291, 324] on img at bounding box center [275, 318] width 116 height 68
click at [294, 323] on img at bounding box center [275, 318] width 116 height 68
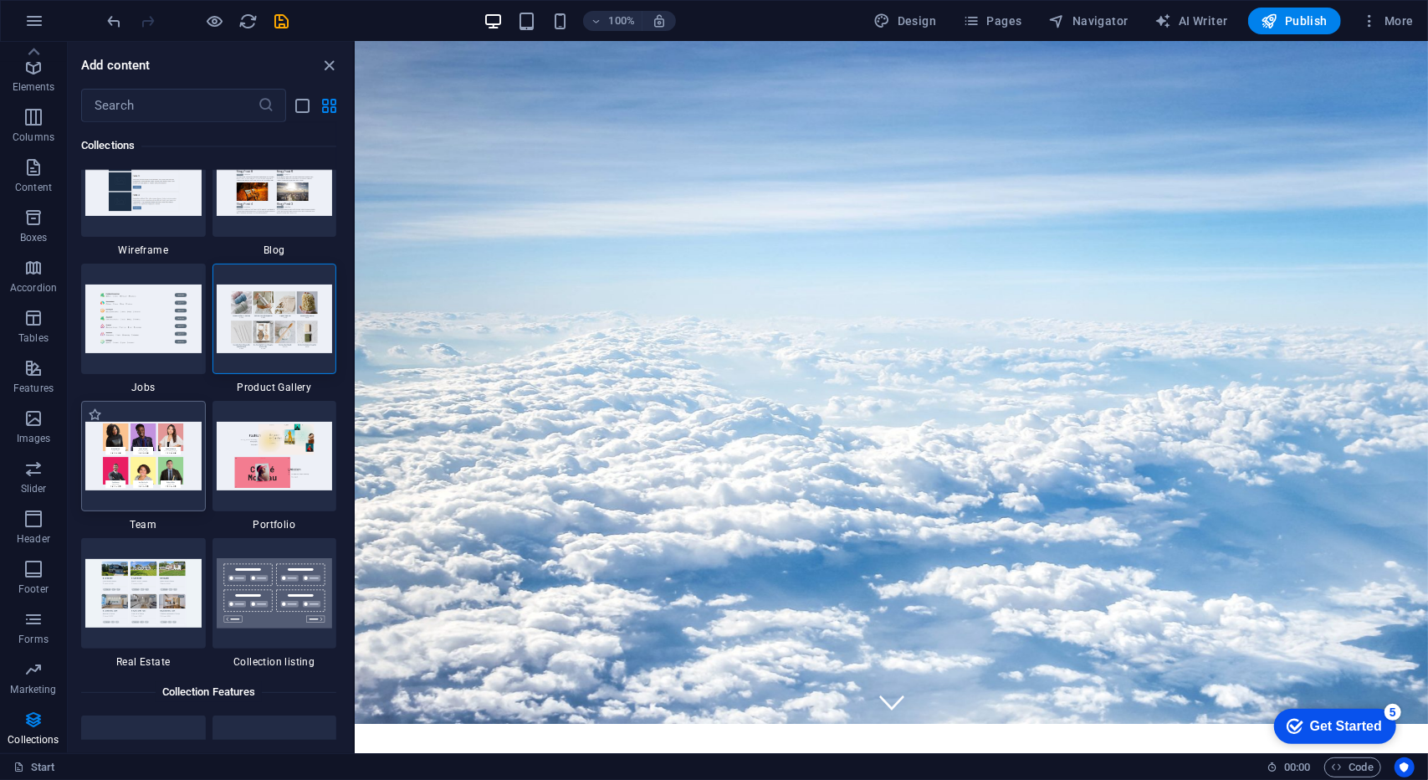
click at [156, 420] on div at bounding box center [143, 456] width 125 height 110
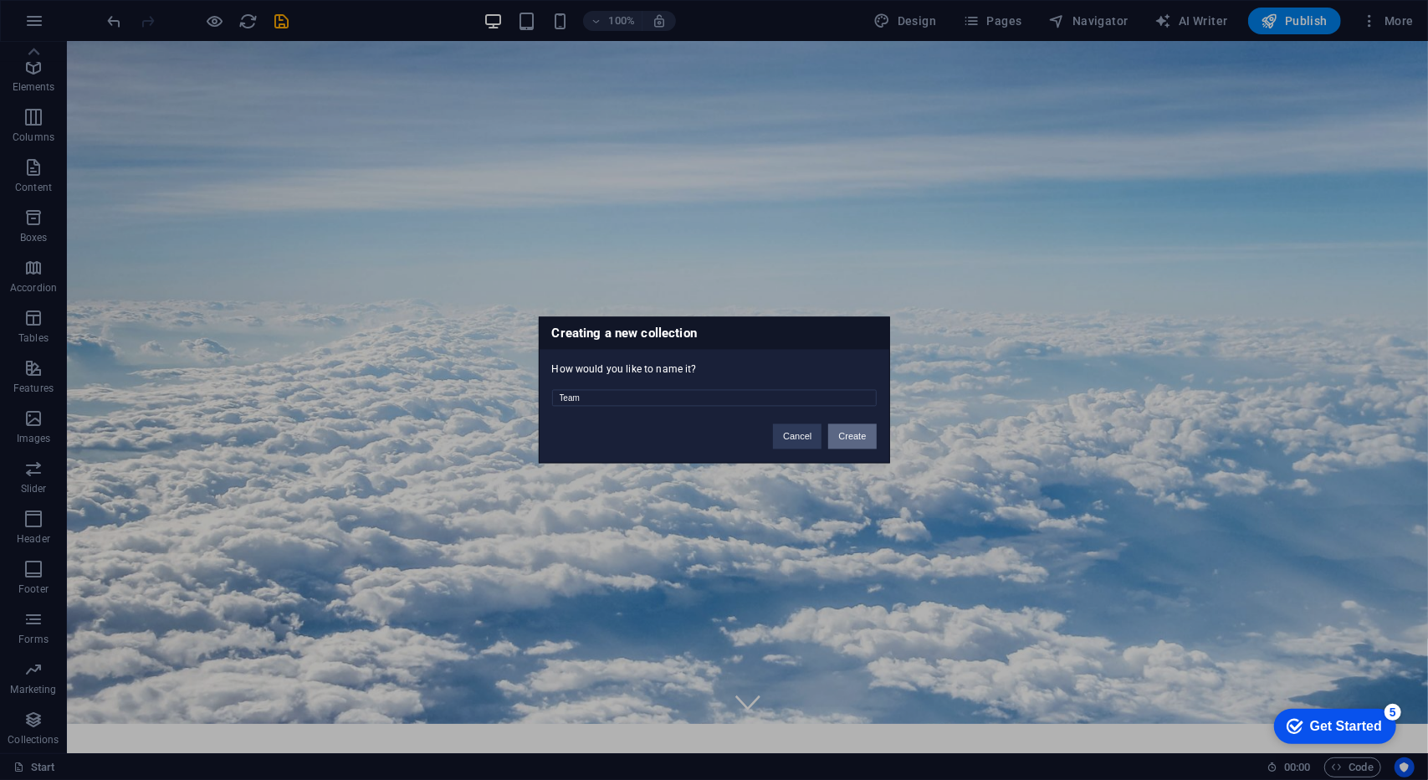
click at [841, 428] on button "Create" at bounding box center [852, 436] width 48 height 25
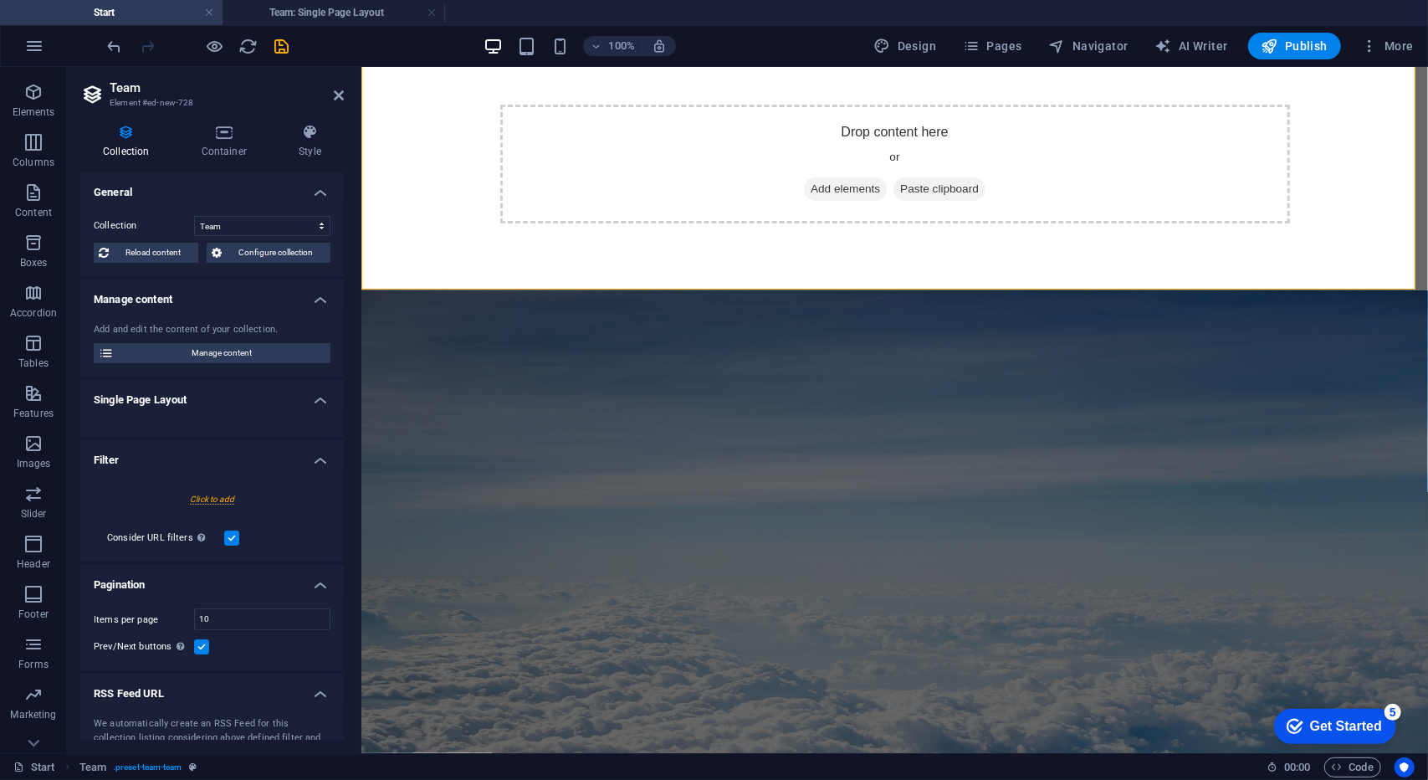
scroll to position [0, 0]
select select "createdAt_DESC"
